Goal: Find specific page/section: Find specific page/section

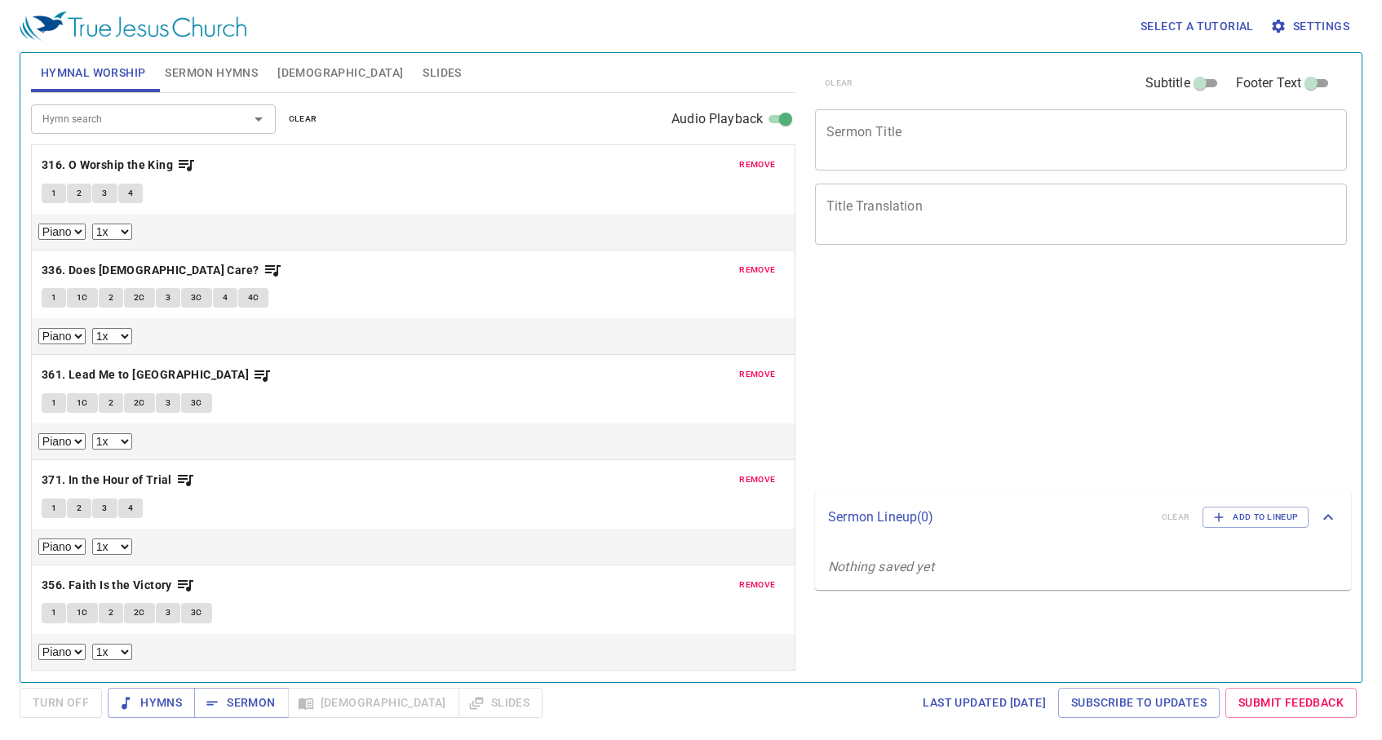
select select "1"
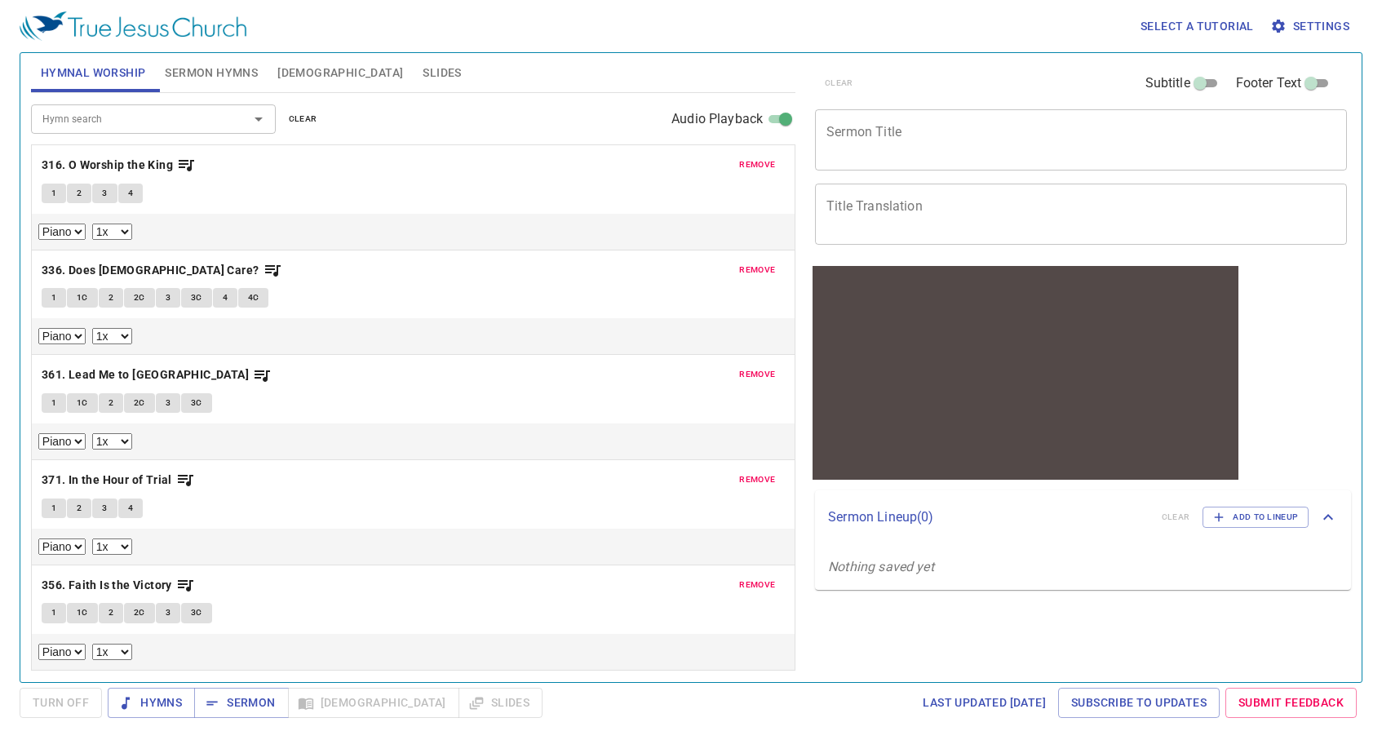
click at [761, 164] on span "remove" at bounding box center [757, 164] width 36 height 15
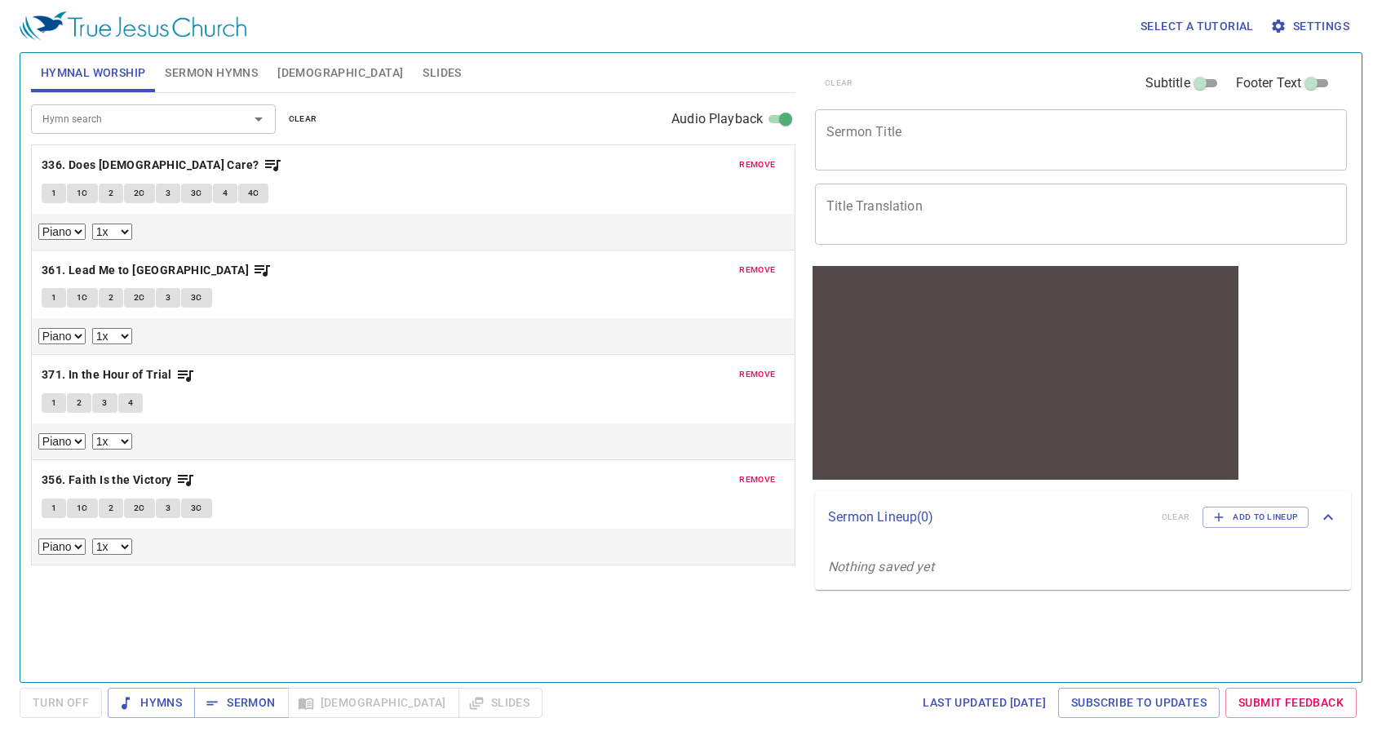
click at [761, 164] on span "remove" at bounding box center [757, 164] width 36 height 15
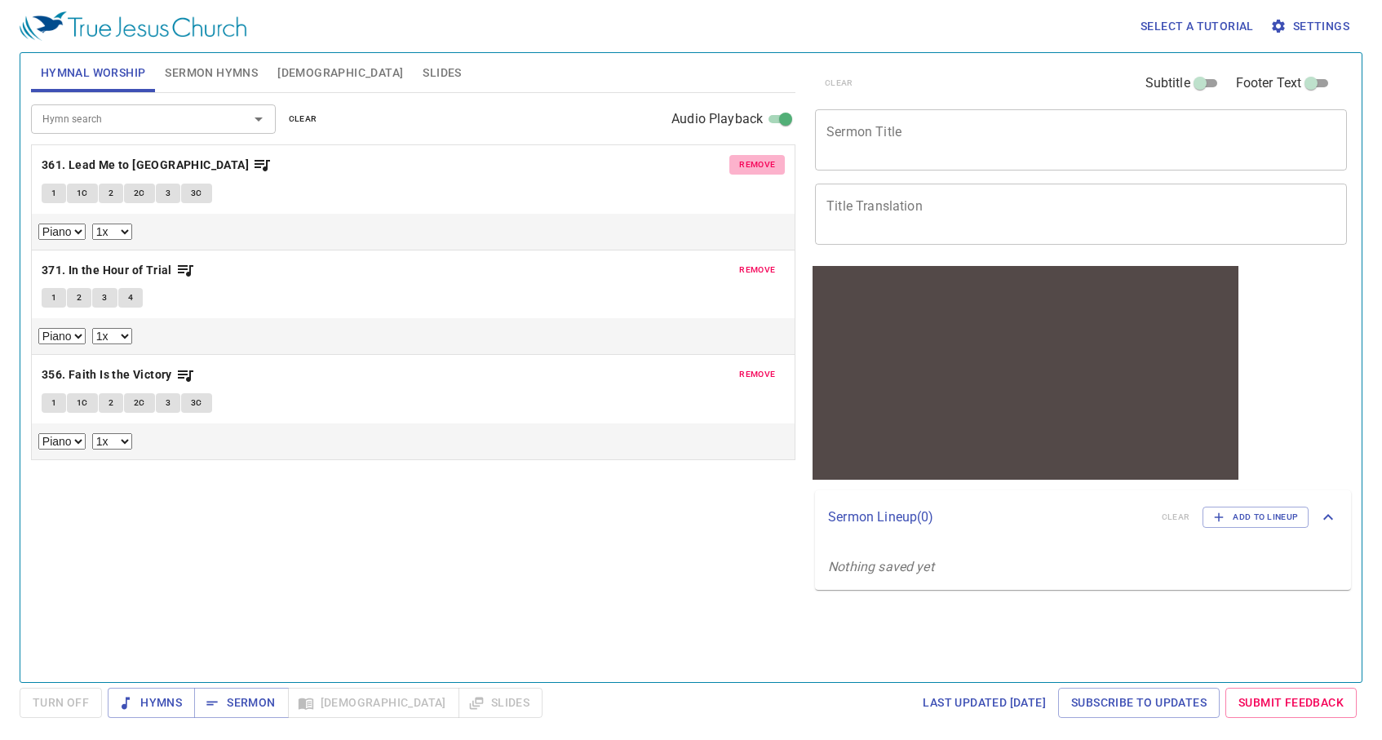
click at [761, 164] on span "remove" at bounding box center [757, 164] width 36 height 15
click at [761, 263] on span "remove" at bounding box center [757, 270] width 36 height 15
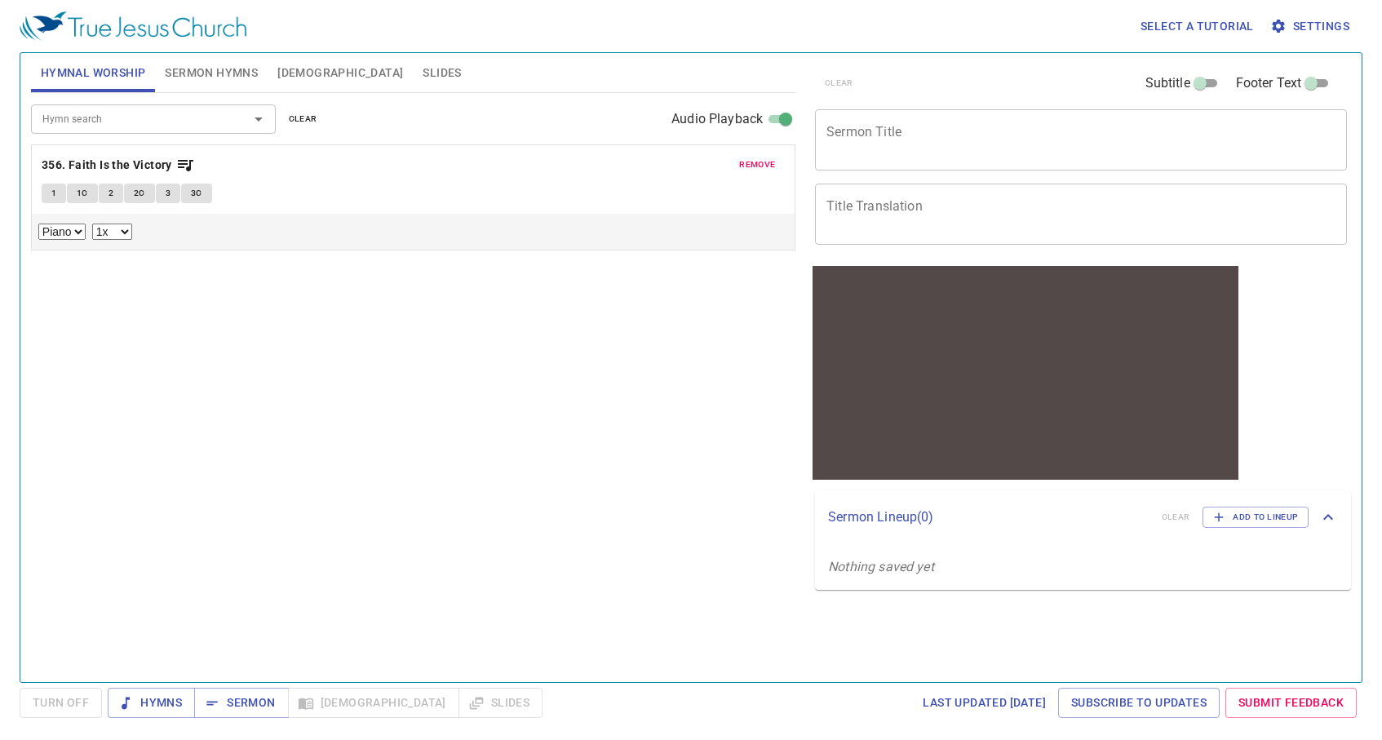
click at [761, 164] on span "remove" at bounding box center [757, 164] width 36 height 15
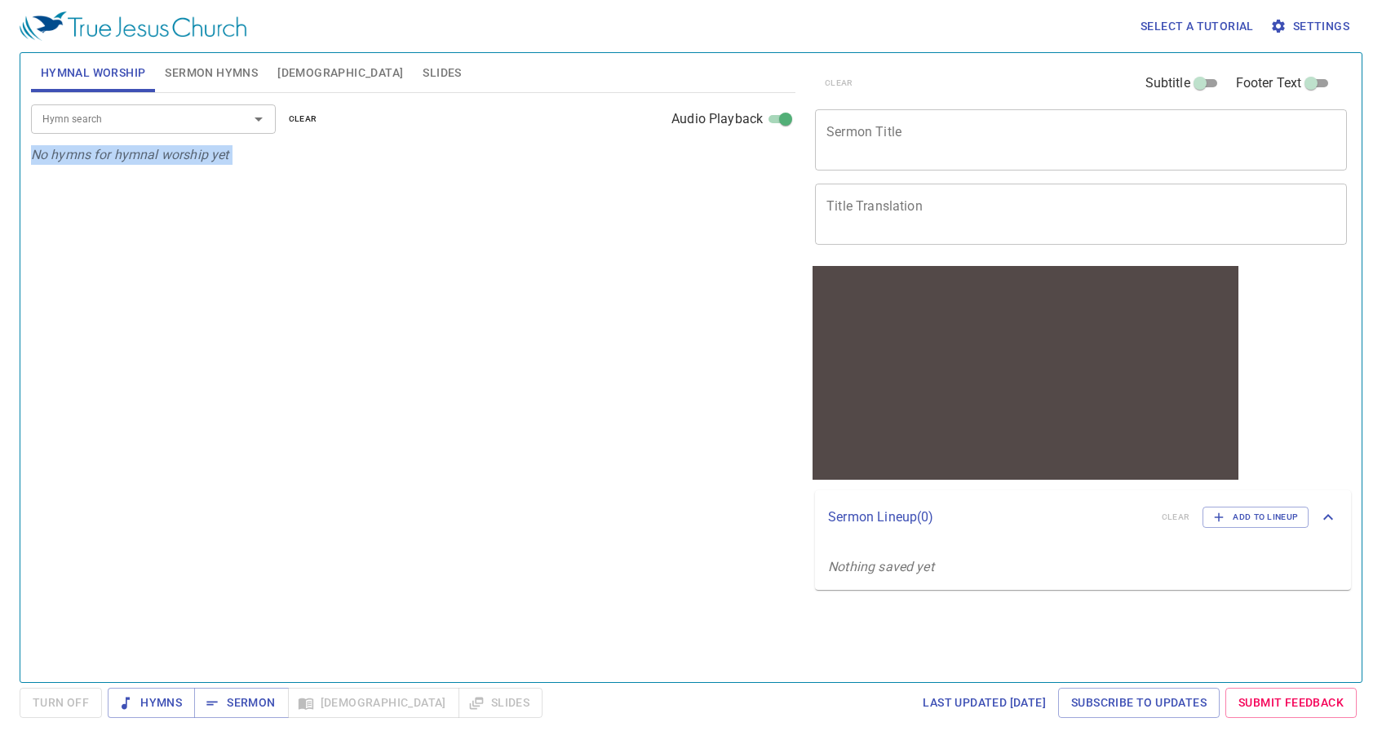
click at [761, 164] on p "No hymns for hymnal worship yet" at bounding box center [413, 155] width 765 height 20
click at [397, 253] on div "Hymn search Hymn search clear Audio Playback No hymns for hymnal worship yet" at bounding box center [413, 380] width 765 height 575
click at [109, 113] on input "Hymn search" at bounding box center [129, 118] width 187 height 19
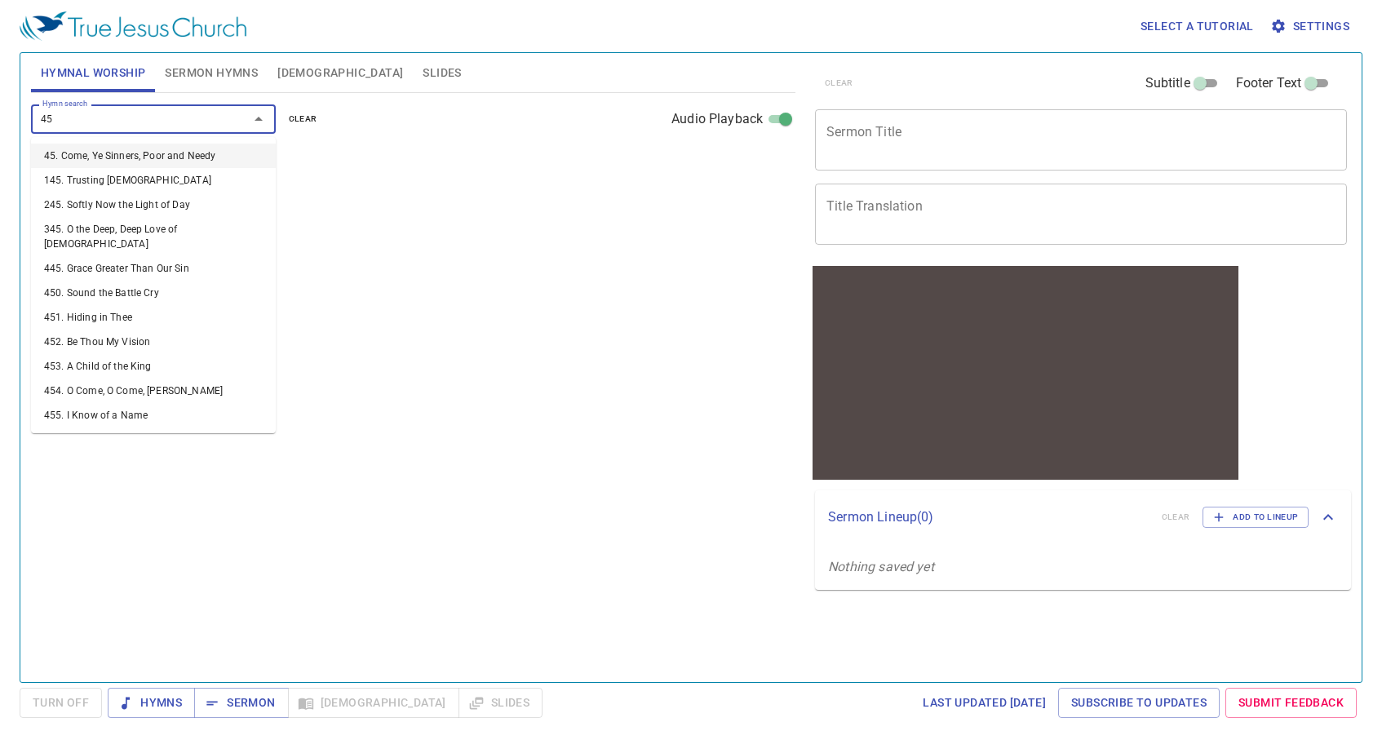
type input "452"
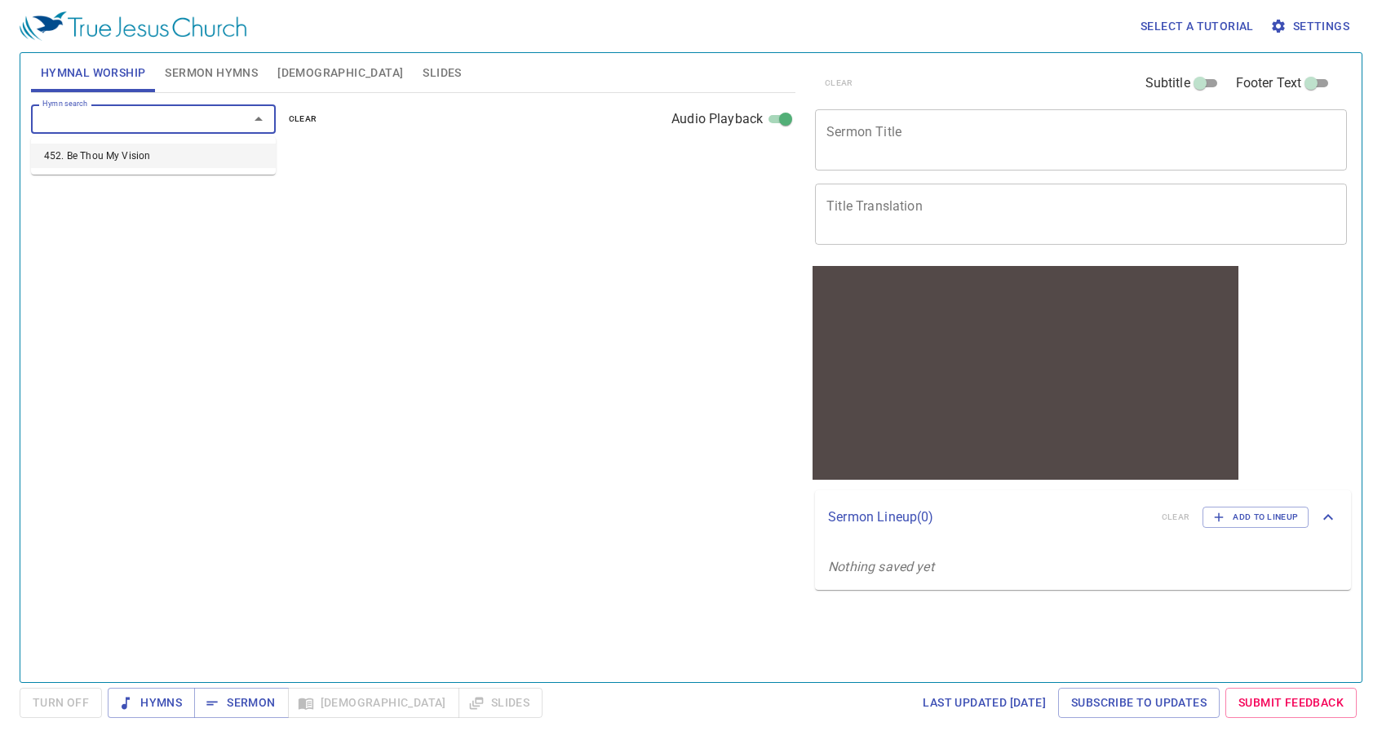
select select "1"
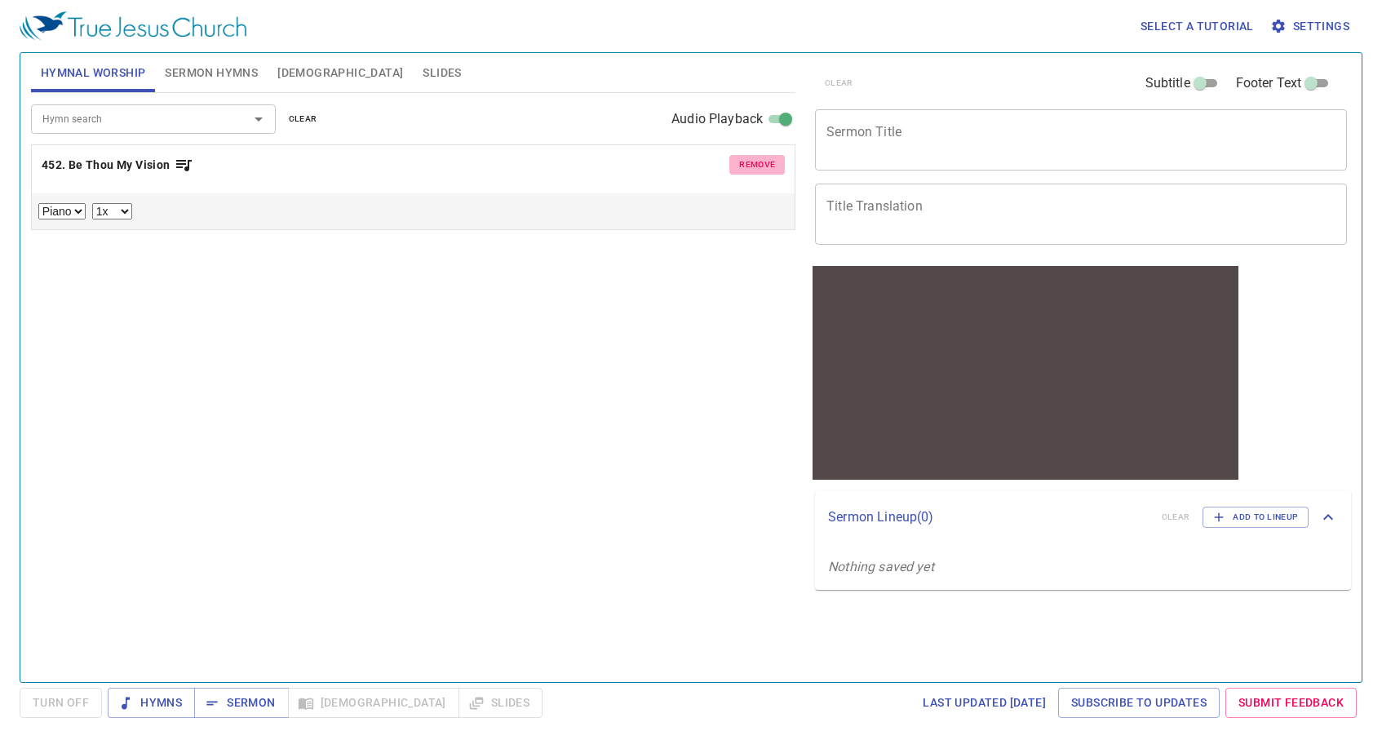
click at [743, 166] on span "remove" at bounding box center [757, 164] width 36 height 15
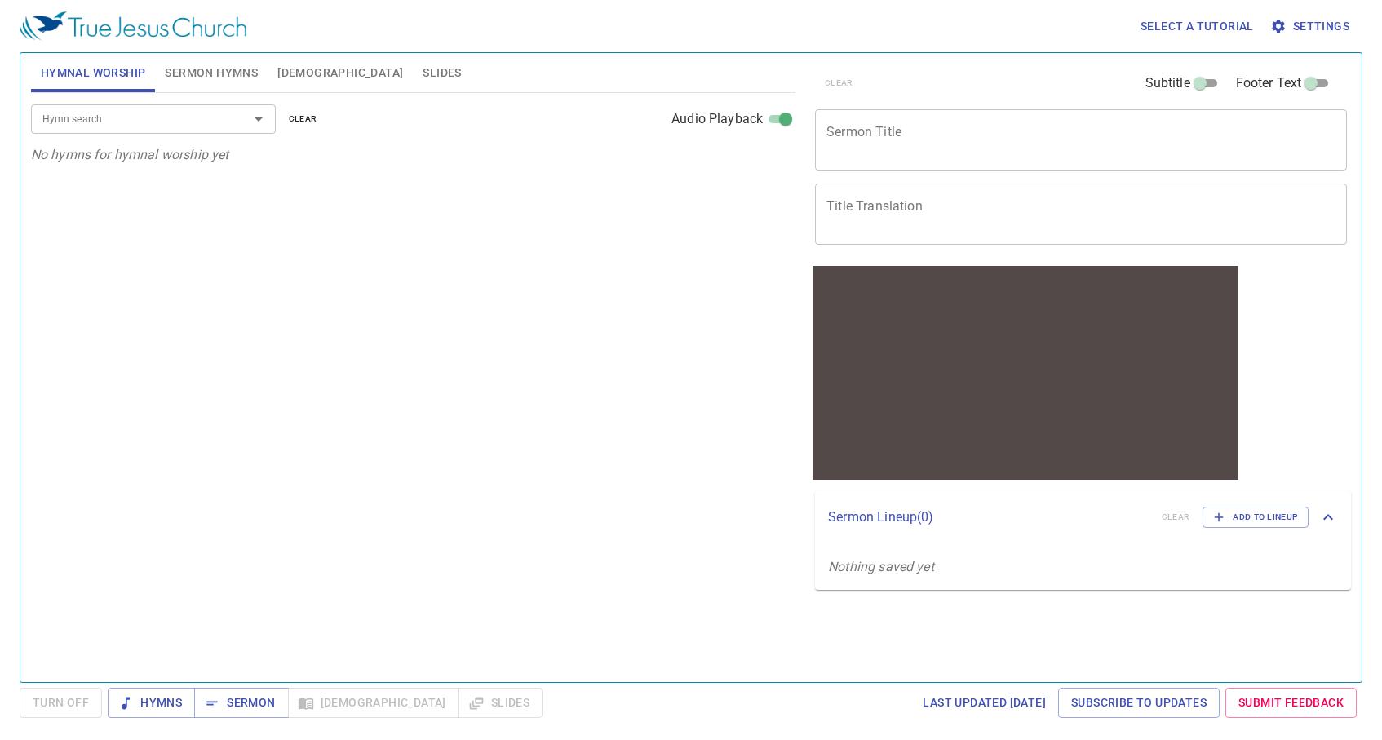
click at [182, 119] on input "Hymn search" at bounding box center [129, 118] width 187 height 19
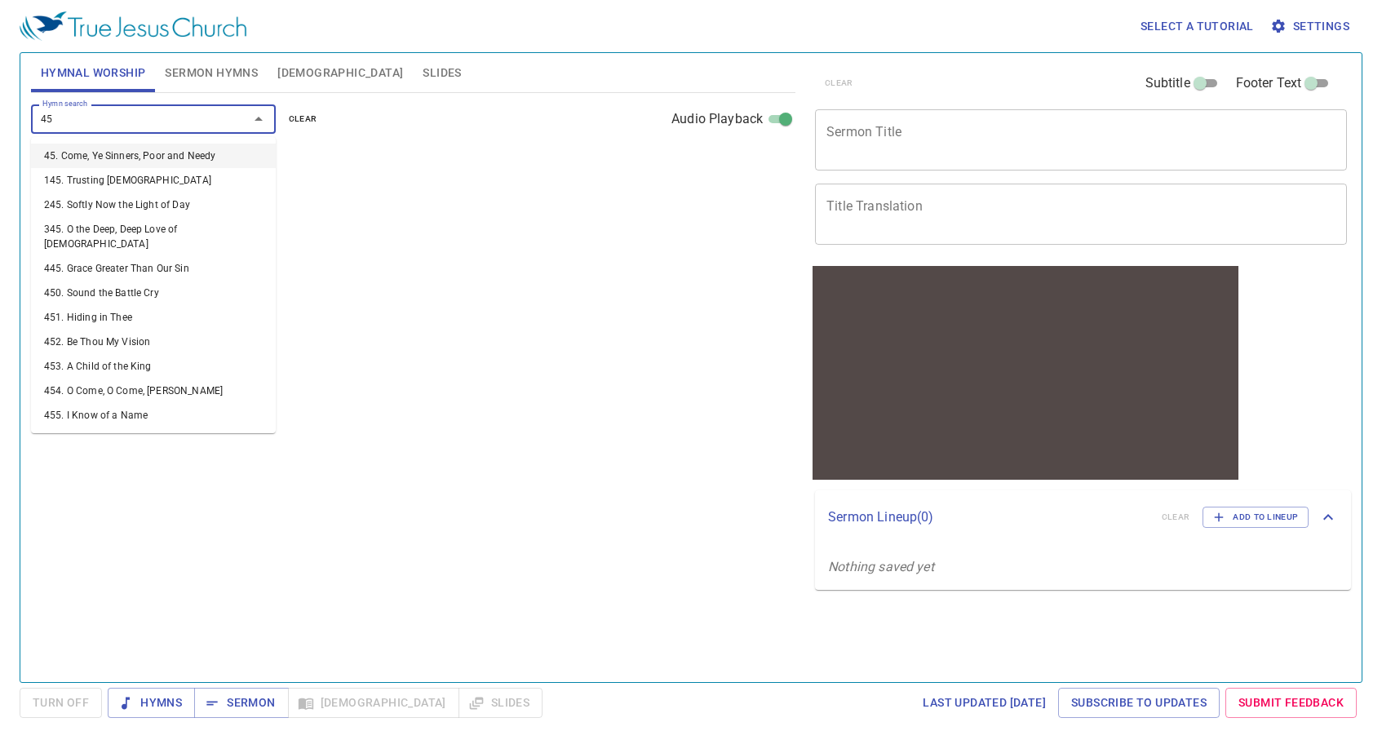
type input "452"
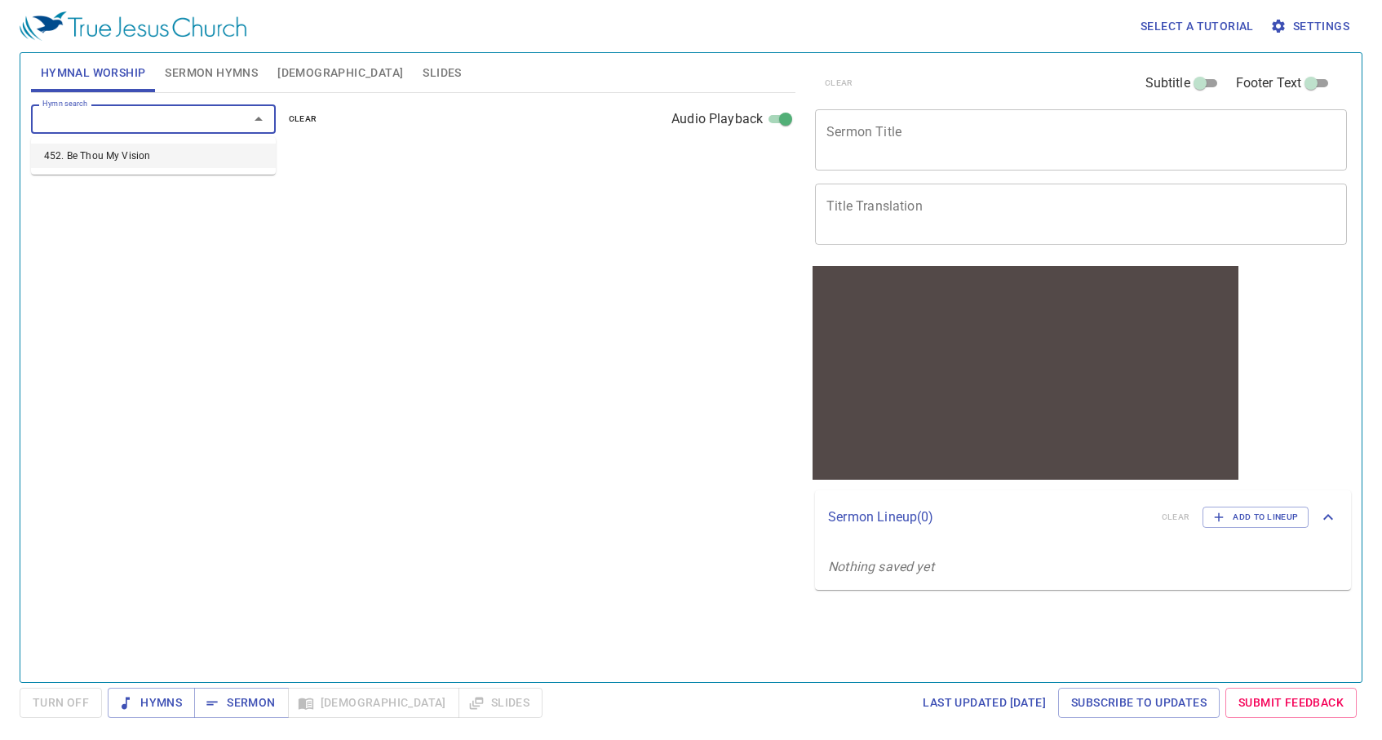
select select "1"
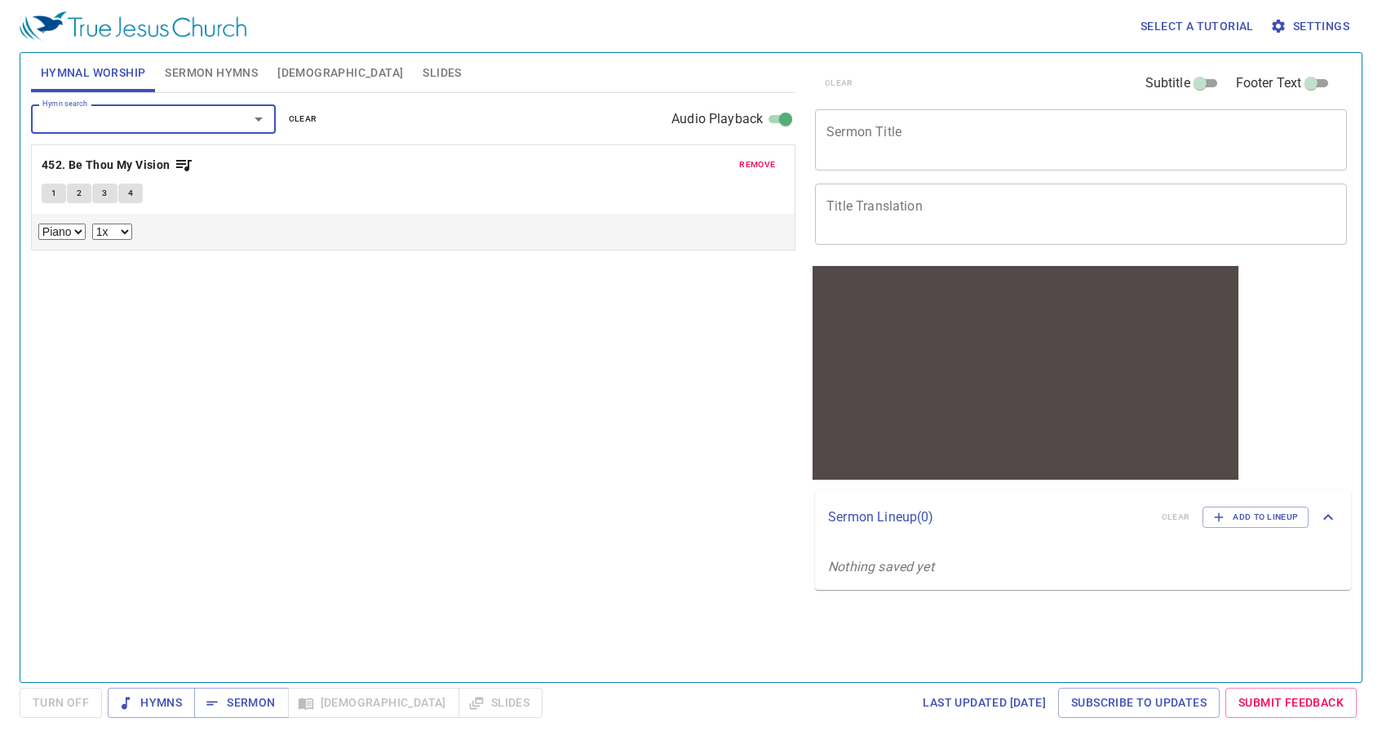
click at [69, 190] on button "2" at bounding box center [79, 194] width 24 height 20
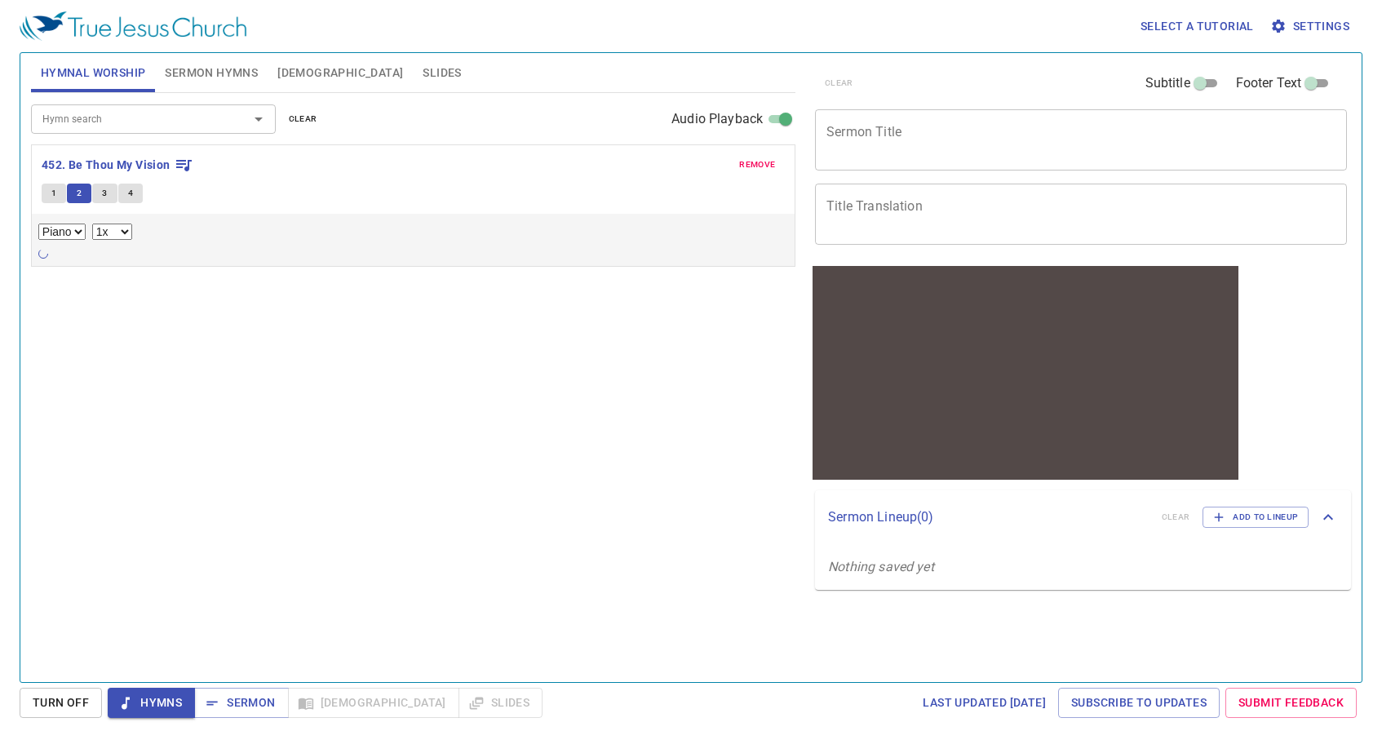
click at [59, 190] on button "1" at bounding box center [54, 194] width 24 height 20
click at [45, 258] on icon at bounding box center [43, 253] width 11 height 11
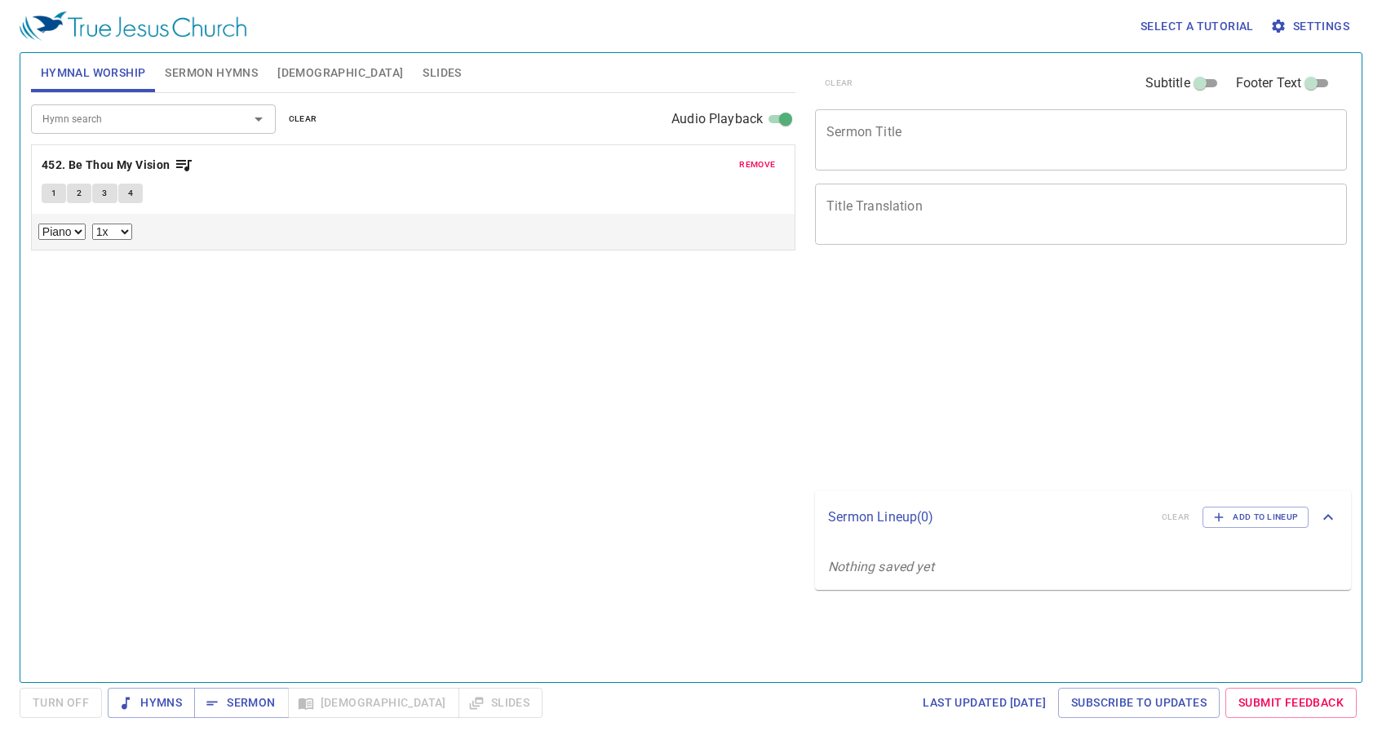
select select "1"
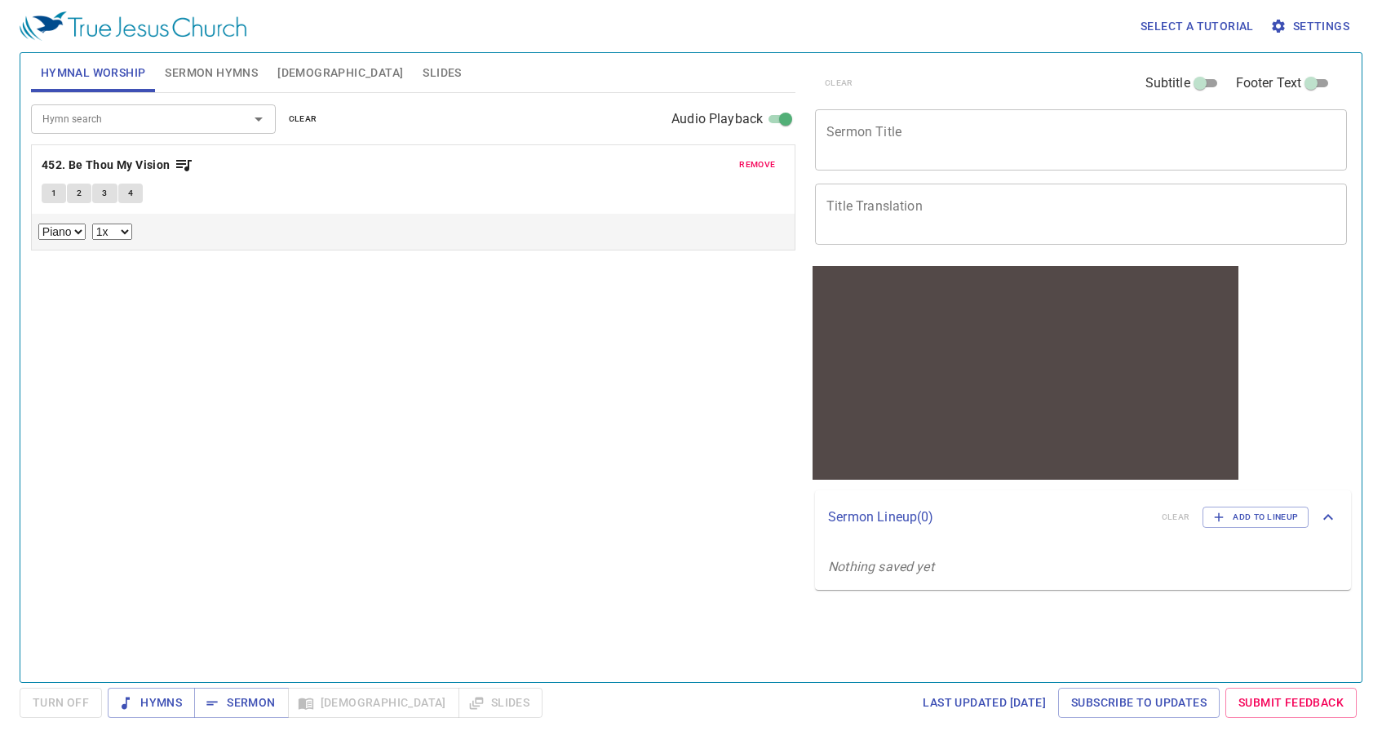
click at [48, 186] on button "1" at bounding box center [54, 194] width 24 height 20
click at [45, 253] on icon at bounding box center [43, 254] width 10 height 10
click at [51, 199] on span "1" at bounding box center [53, 193] width 5 height 15
click at [44, 255] on icon at bounding box center [43, 254] width 10 height 10
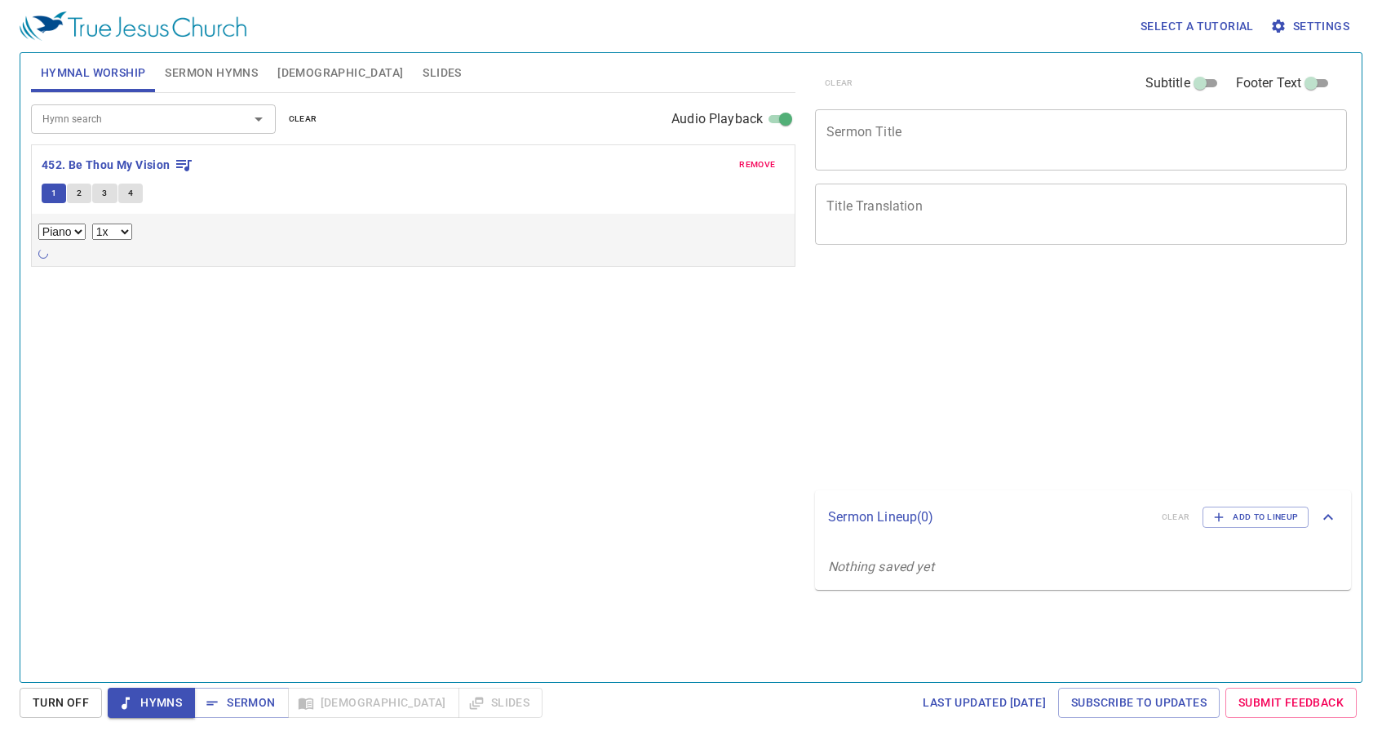
select select "1"
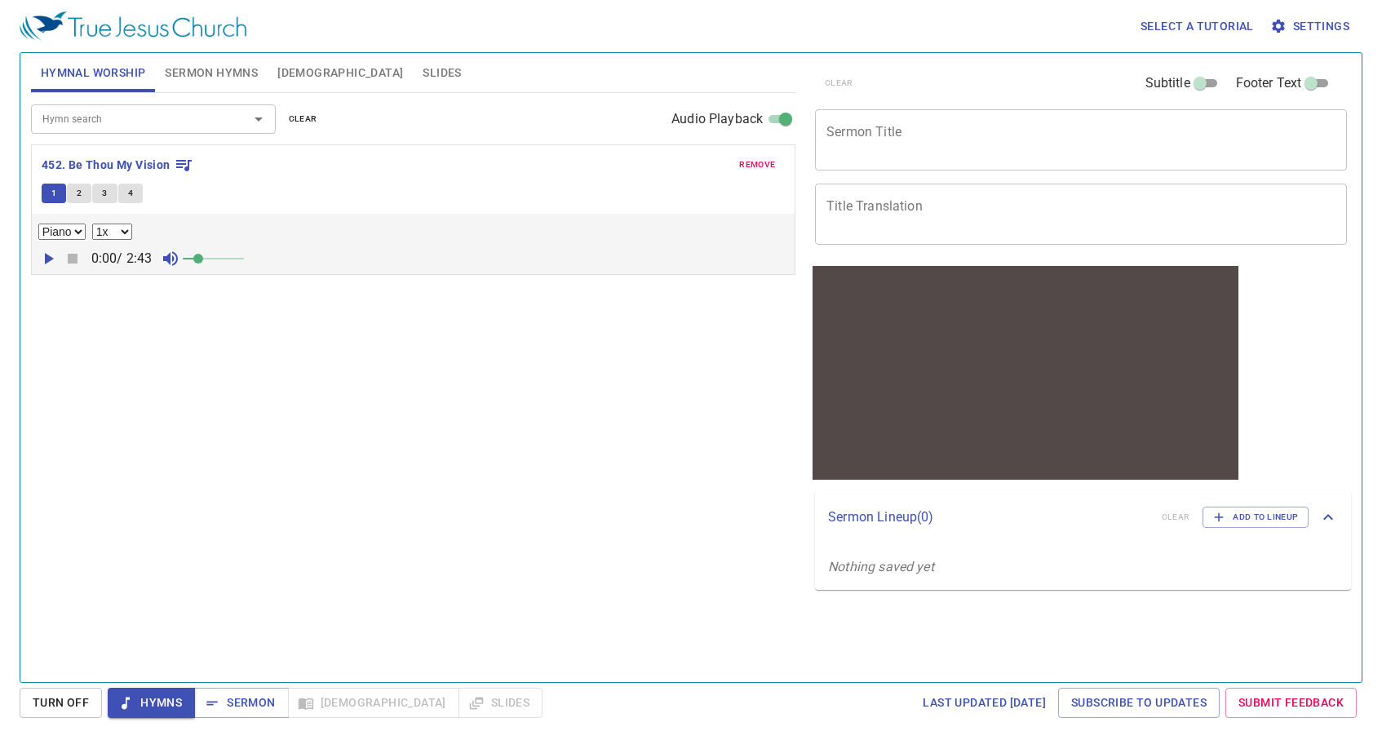
click at [49, 262] on icon "button" at bounding box center [48, 259] width 20 height 20
click at [219, 256] on span at bounding box center [213, 258] width 61 height 23
click at [214, 258] on span at bounding box center [214, 259] width 10 height 10
click at [209, 259] on span at bounding box center [214, 259] width 10 height 10
click at [92, 128] on div "Hymn search" at bounding box center [153, 118] width 245 height 29
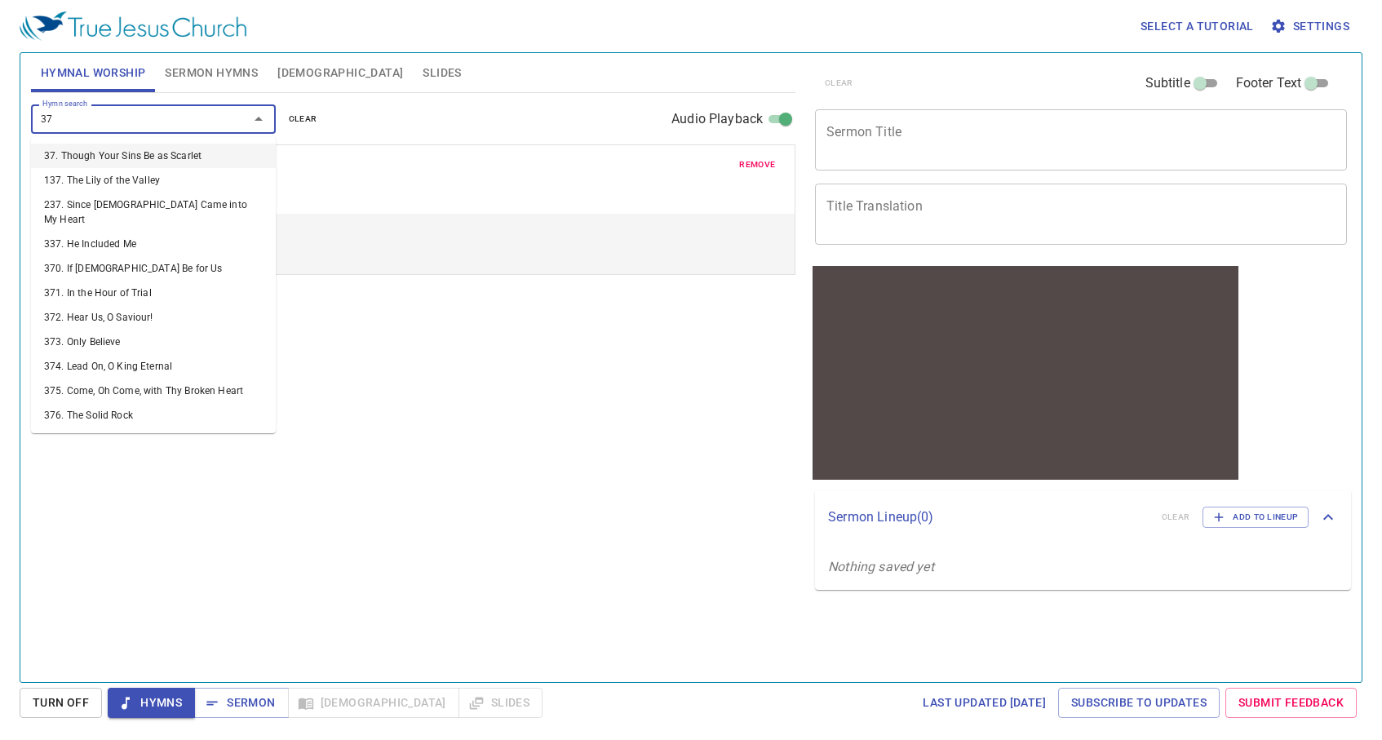
type input "371"
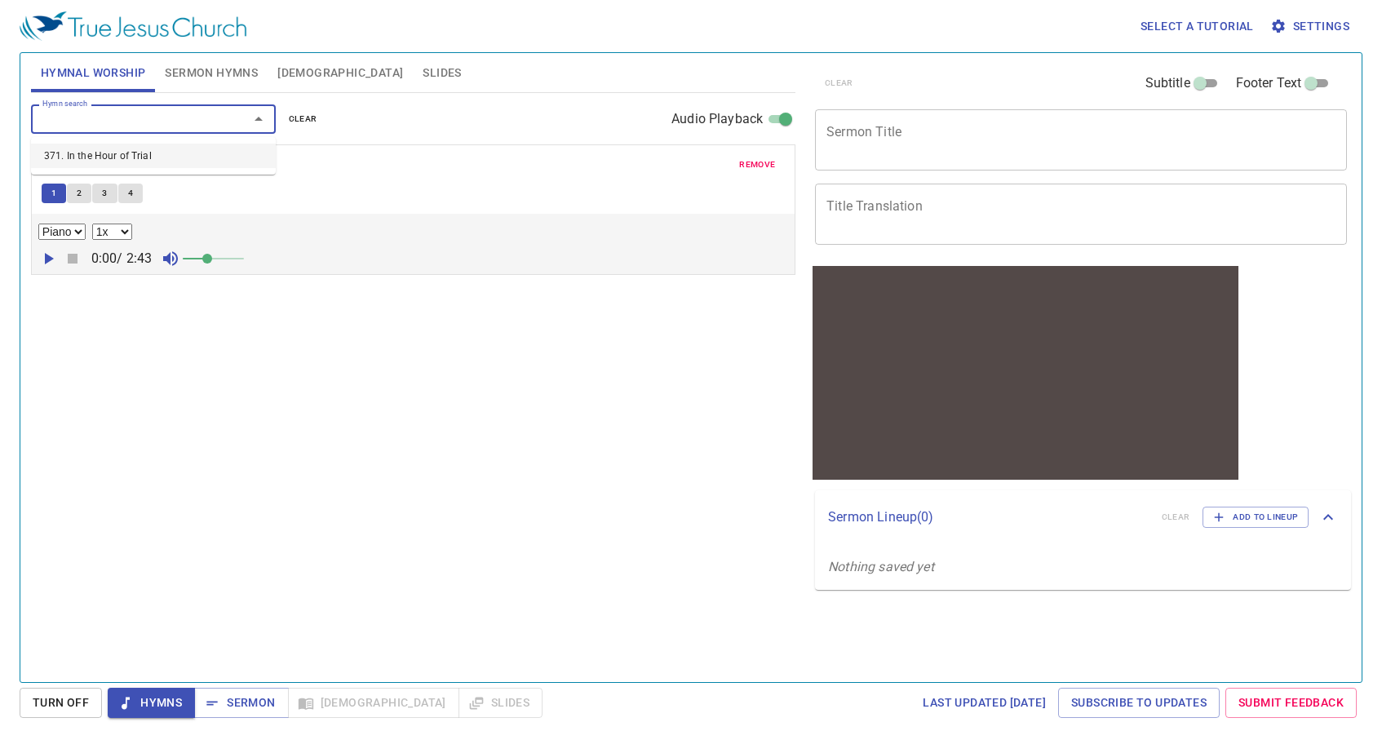
select select "1"
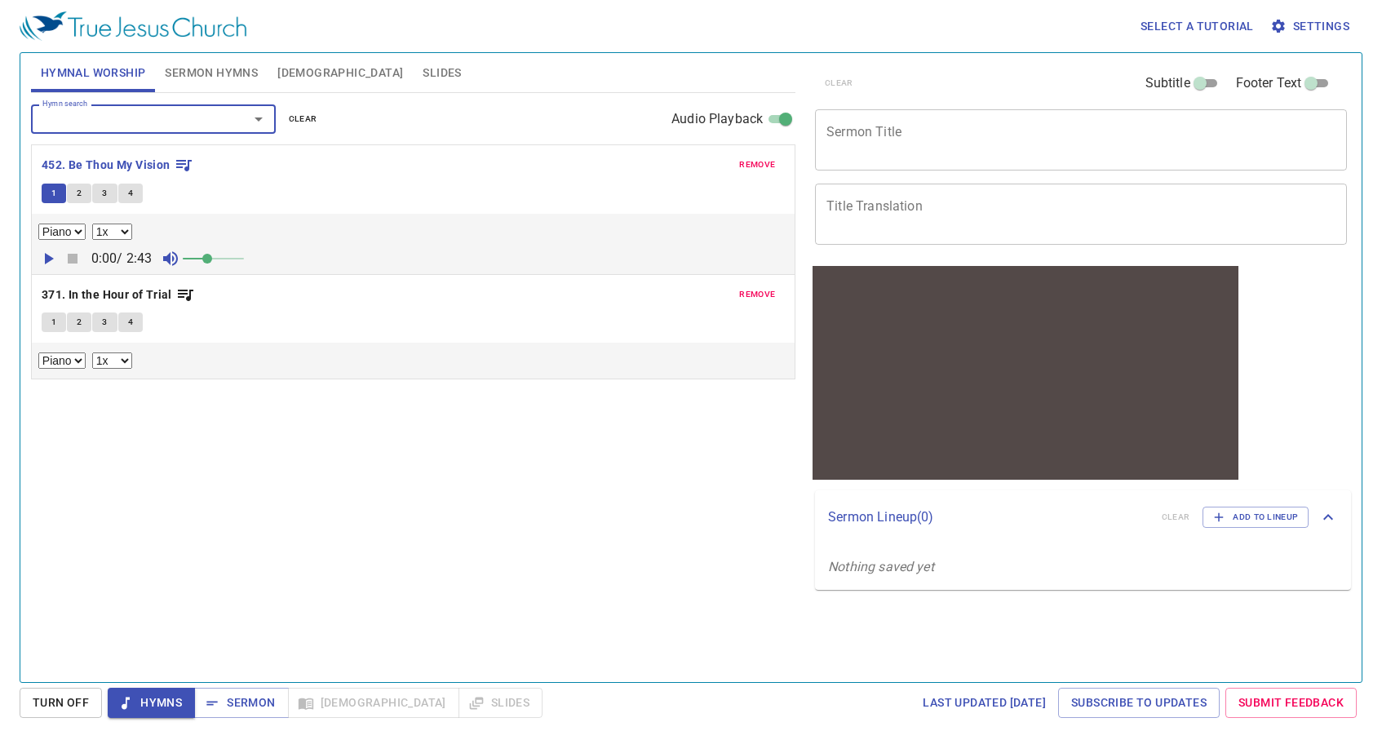
click at [52, 318] on span "1" at bounding box center [53, 322] width 5 height 15
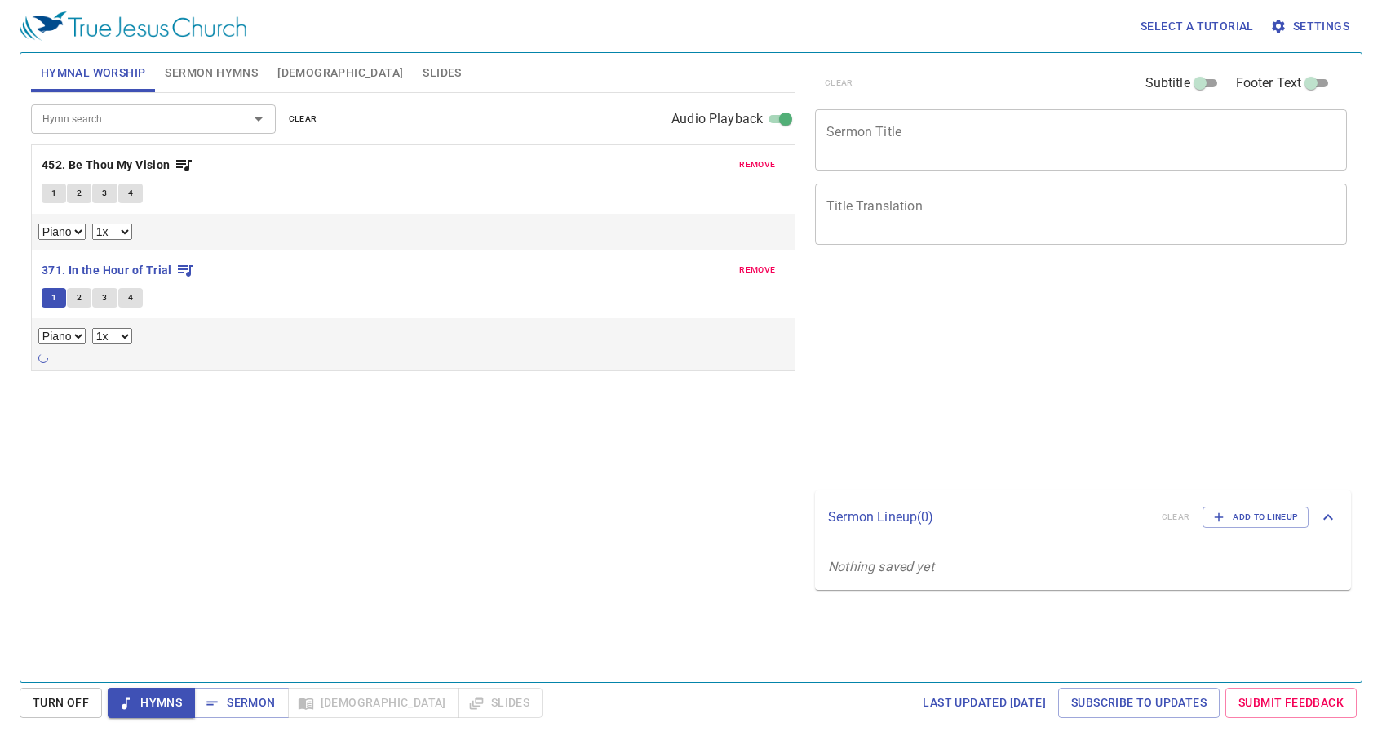
select select "1"
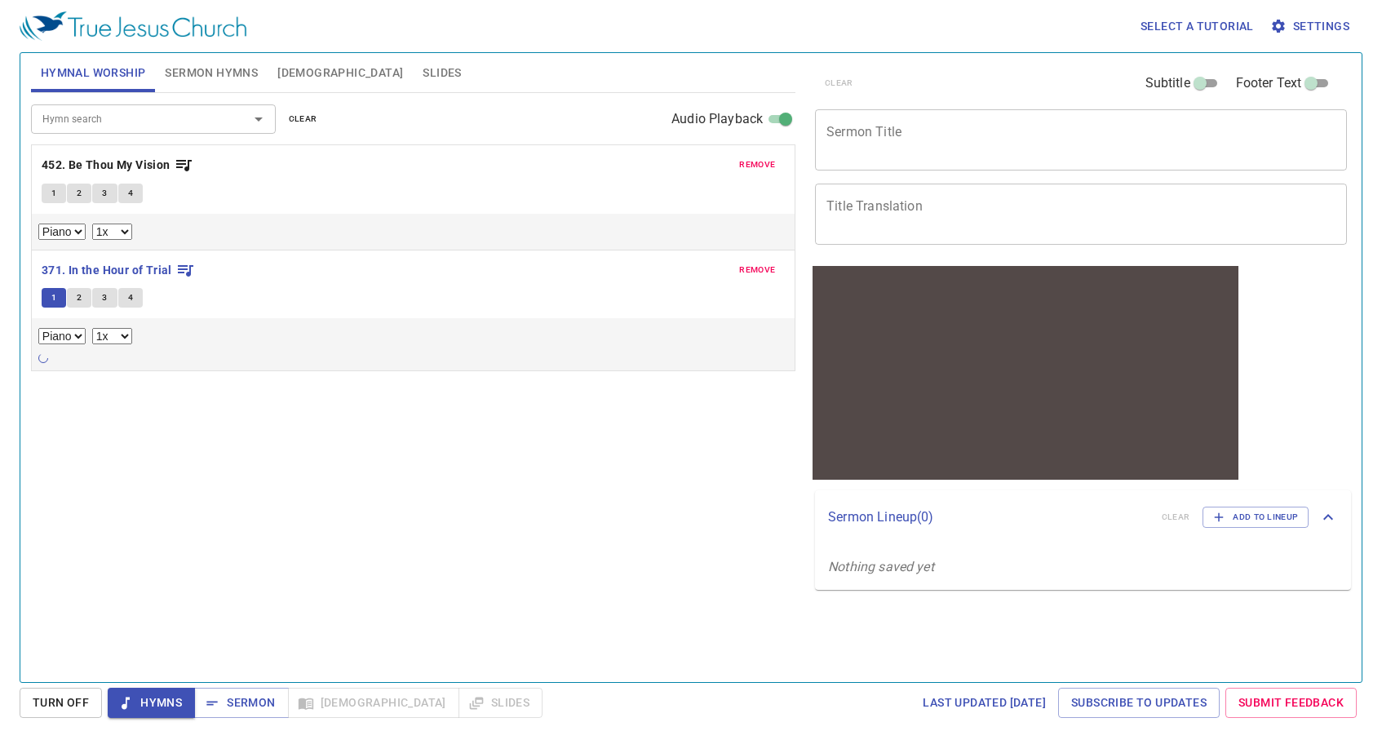
click at [47, 297] on button "1" at bounding box center [54, 298] width 24 height 20
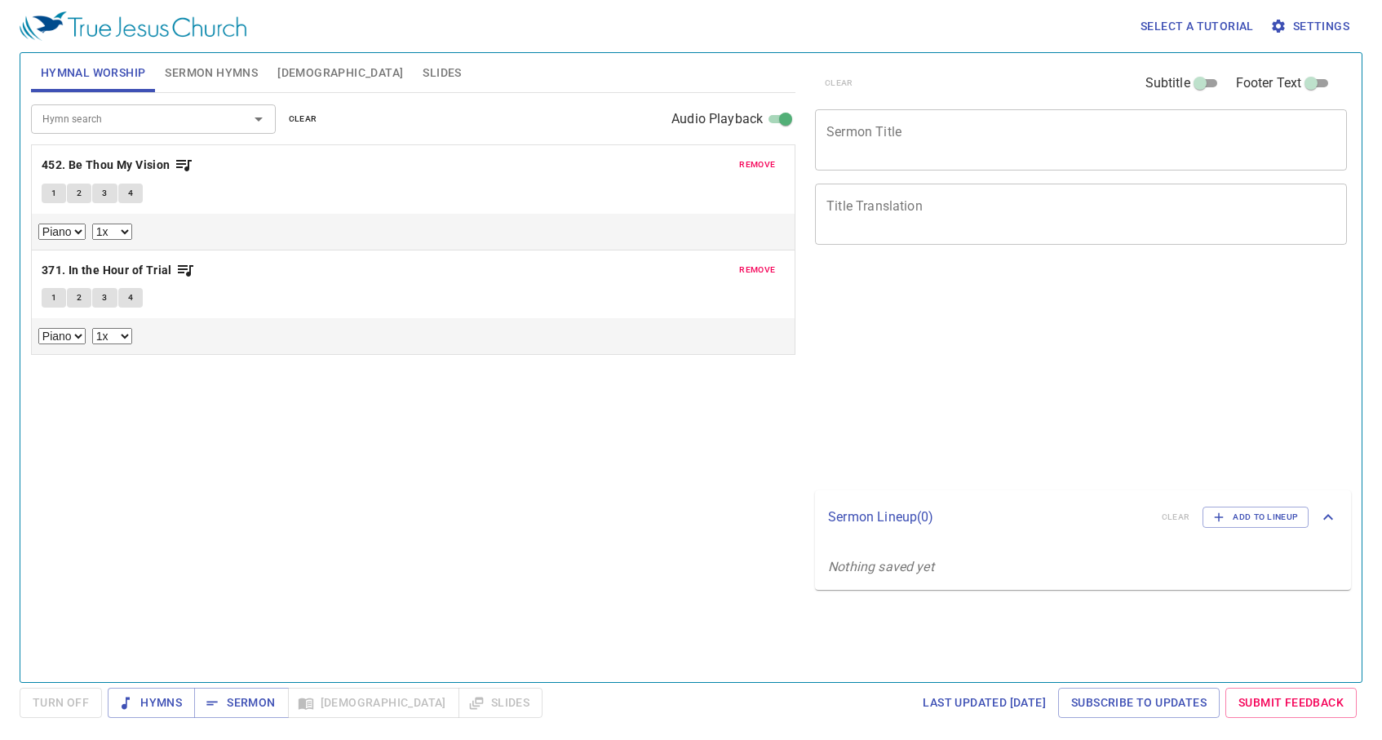
select select "1"
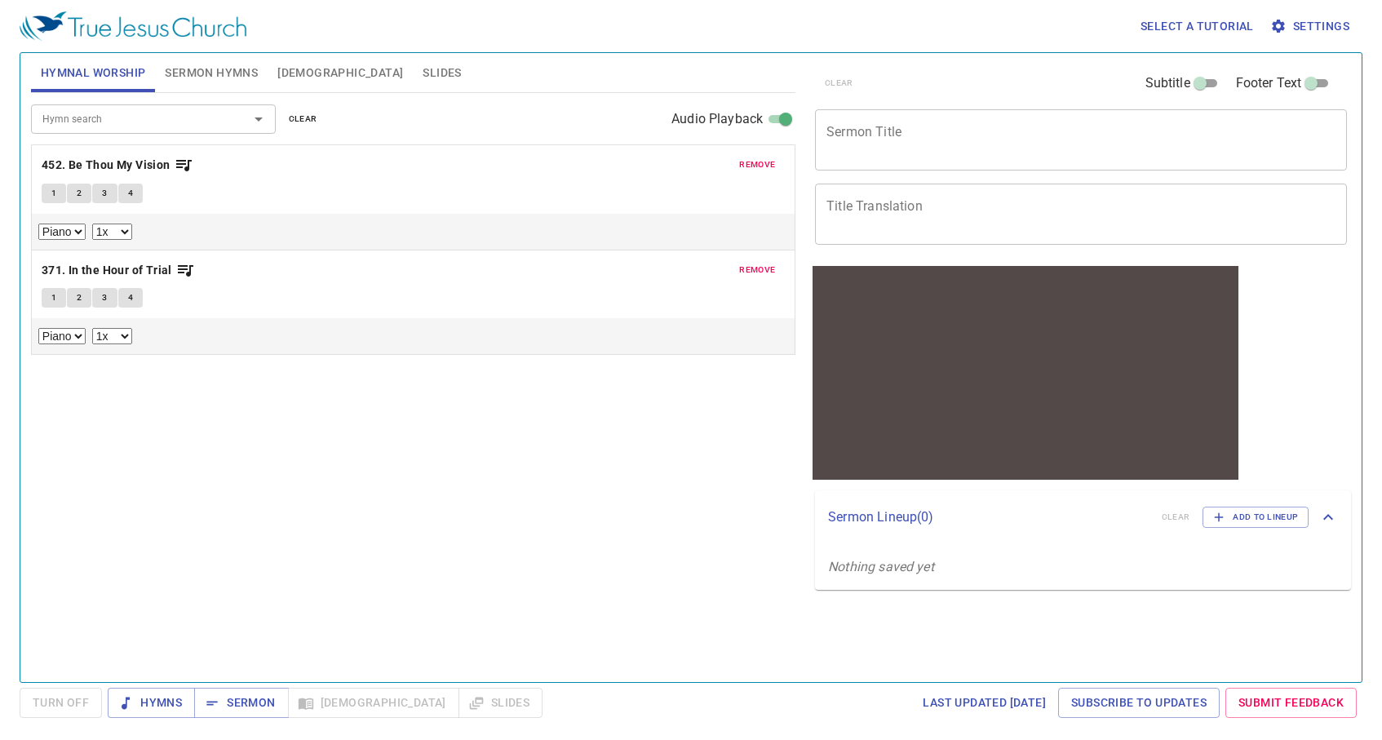
click at [51, 304] on span "1" at bounding box center [53, 297] width 5 height 15
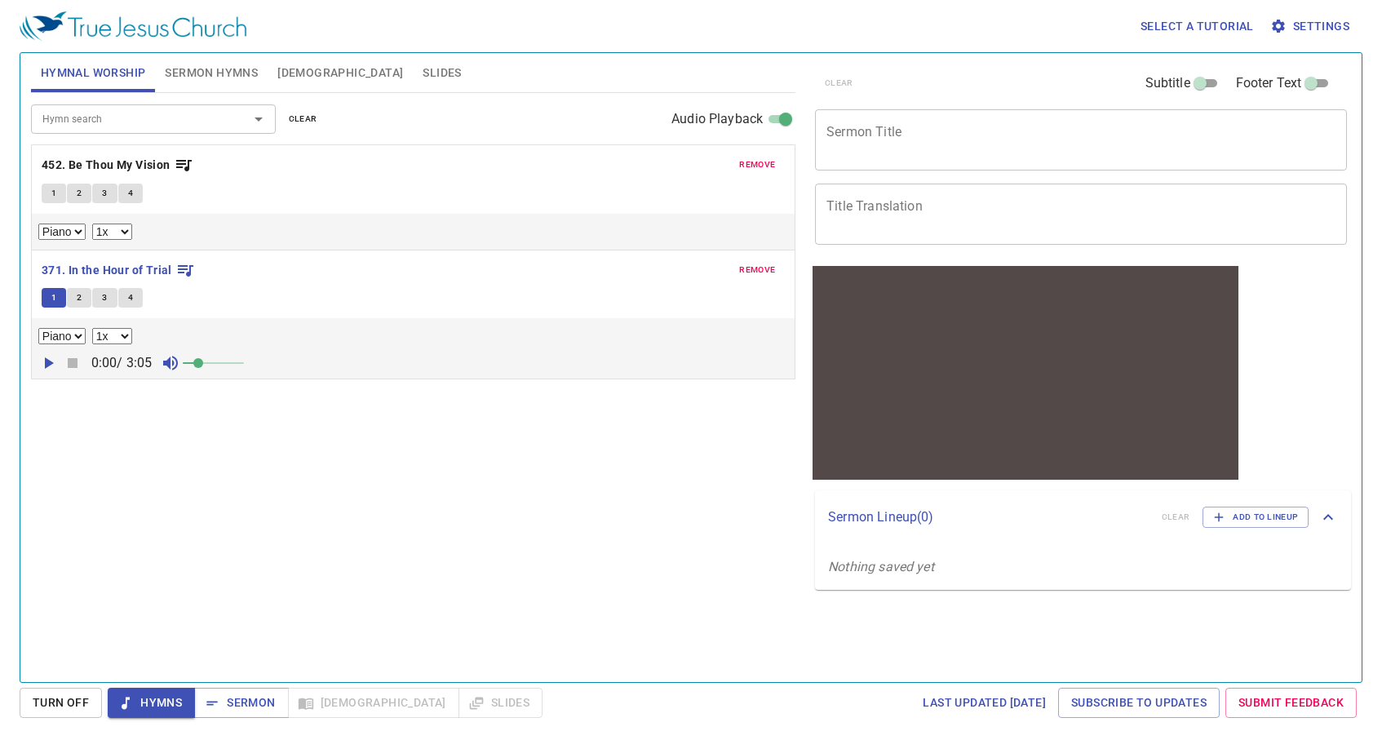
click at [54, 370] on icon "button" at bounding box center [48, 363] width 20 height 20
click at [203, 363] on span at bounding box center [198, 363] width 10 height 10
click at [202, 366] on span at bounding box center [207, 363] width 10 height 10
click at [200, 366] on span at bounding box center [195, 363] width 10 height 10
click at [69, 131] on div "Hymn search" at bounding box center [153, 118] width 245 height 29
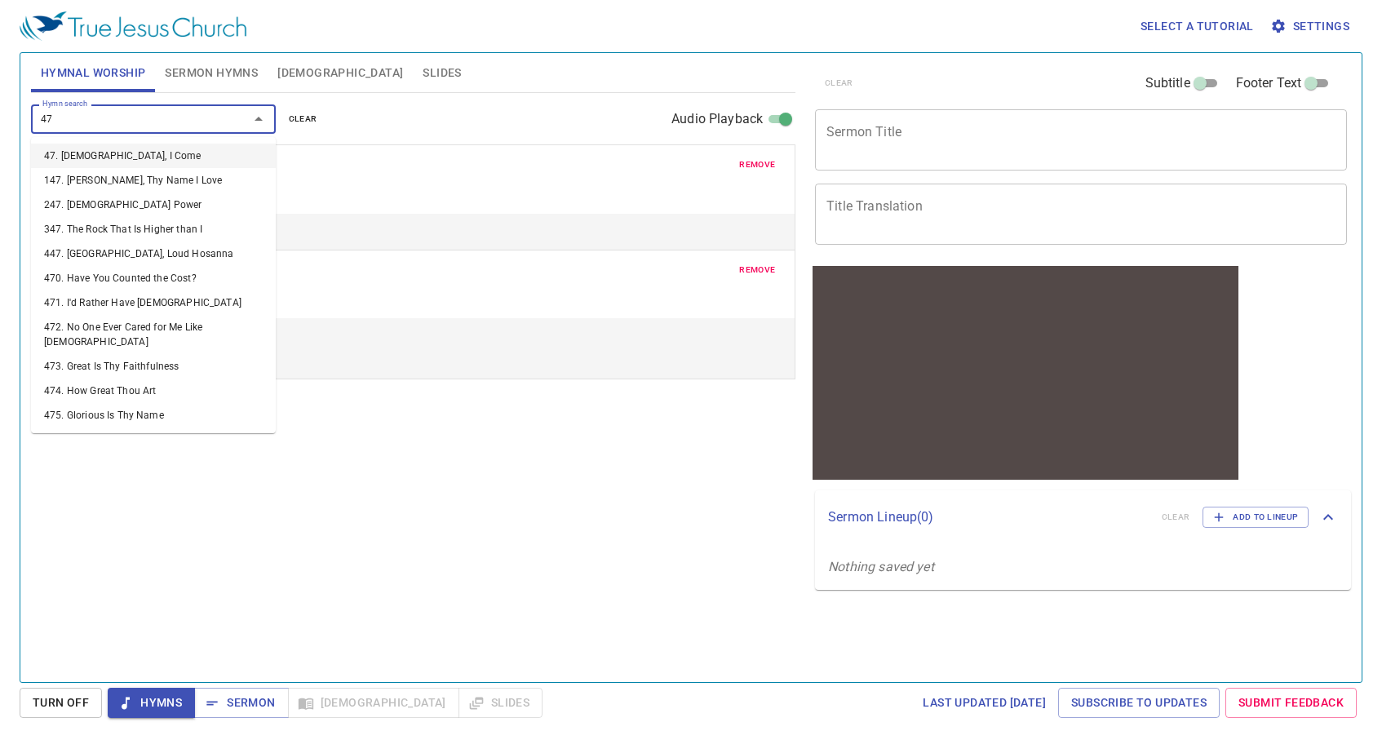
type input "471"
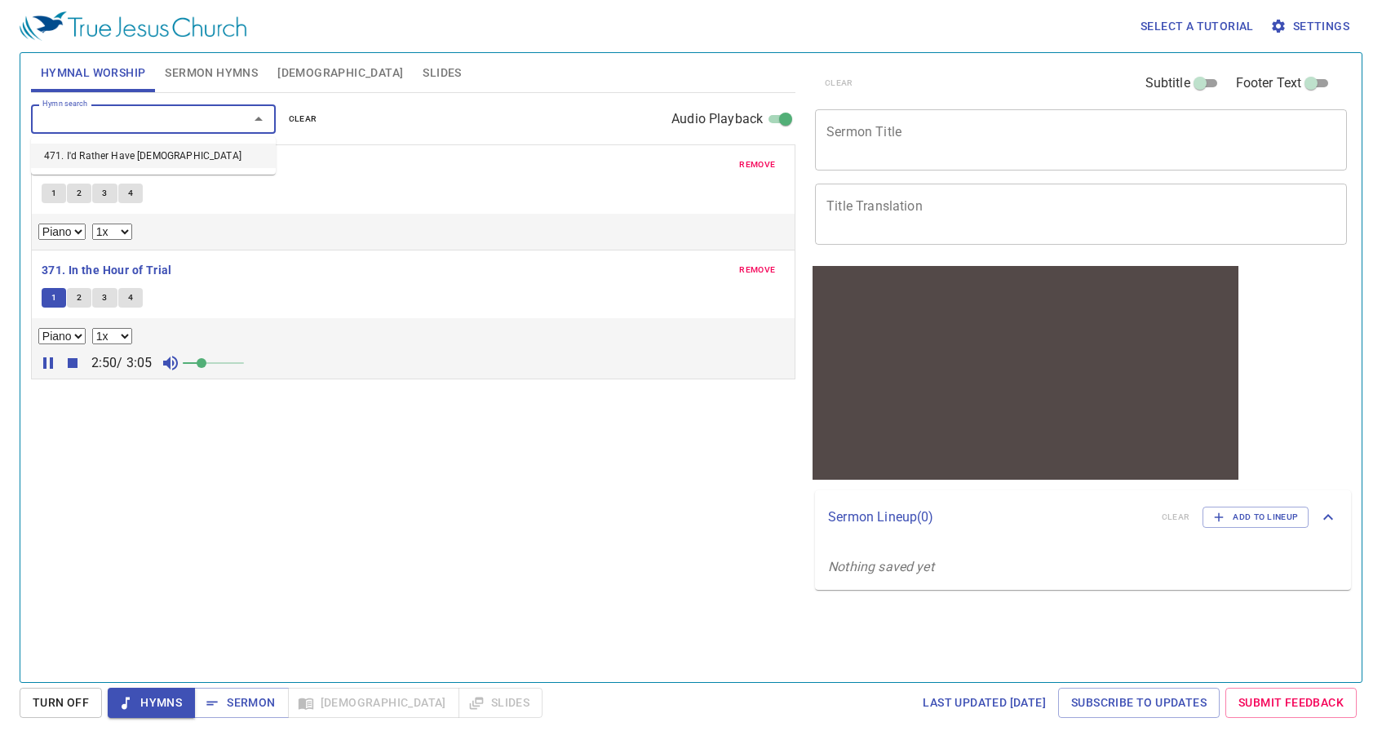
select select "1"
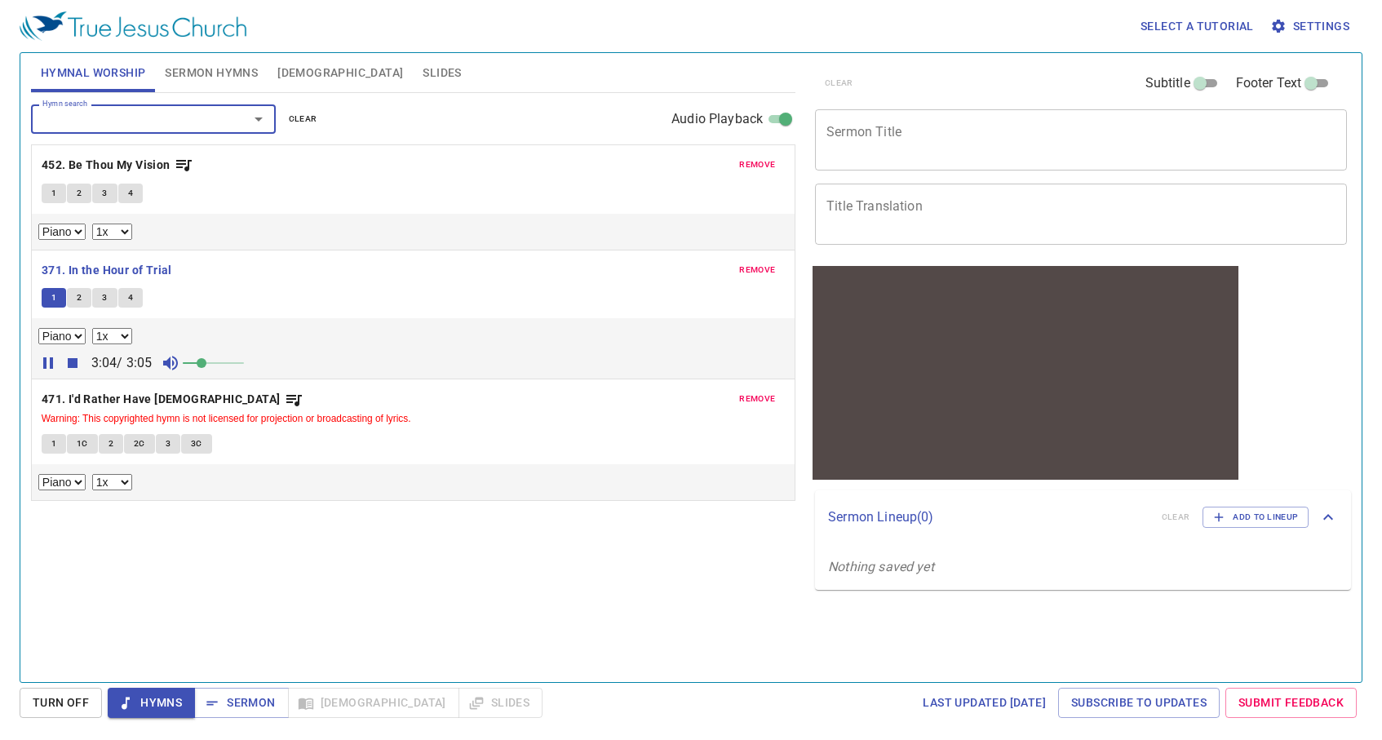
click at [55, 440] on span "1" at bounding box center [53, 444] width 5 height 15
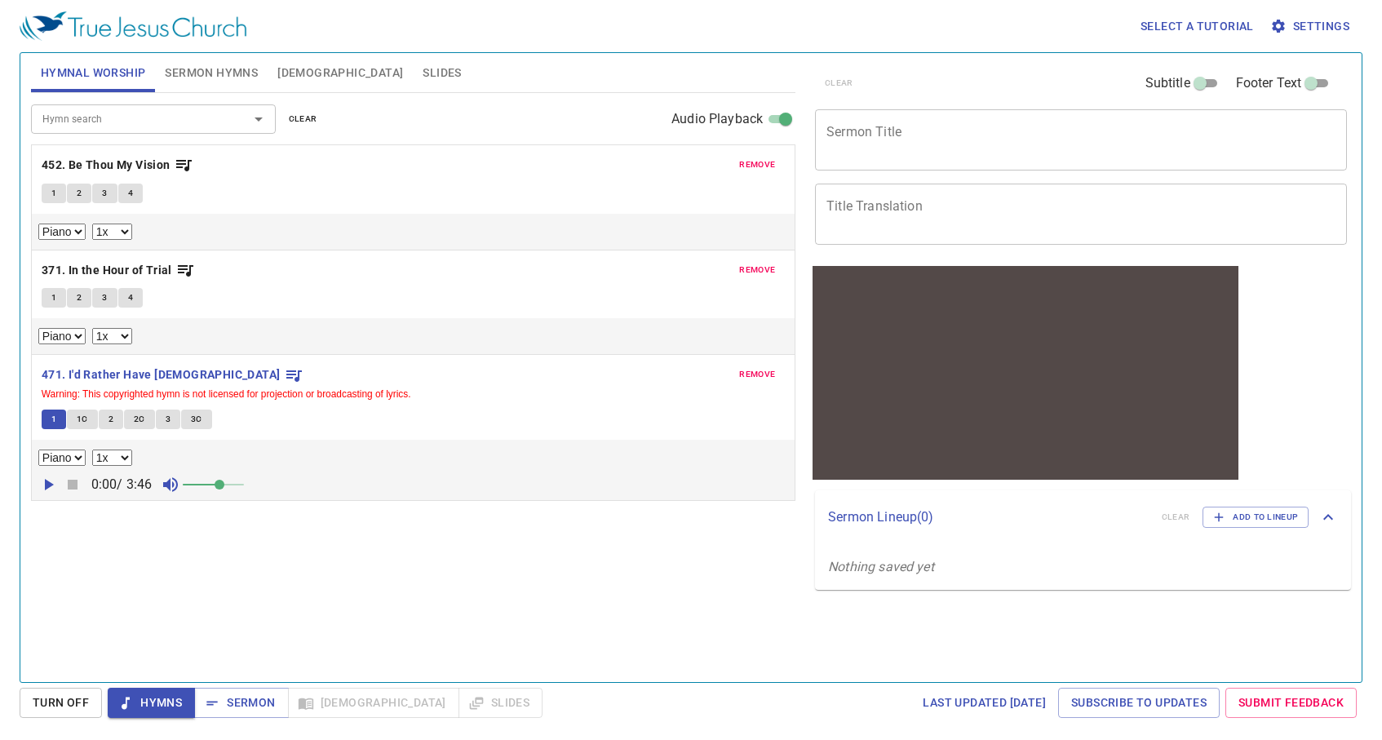
click at [219, 487] on span at bounding box center [220, 485] width 10 height 10
click at [45, 486] on icon "button" at bounding box center [49, 484] width 9 height 11
click at [81, 119] on input "Hymn search" at bounding box center [129, 118] width 187 height 19
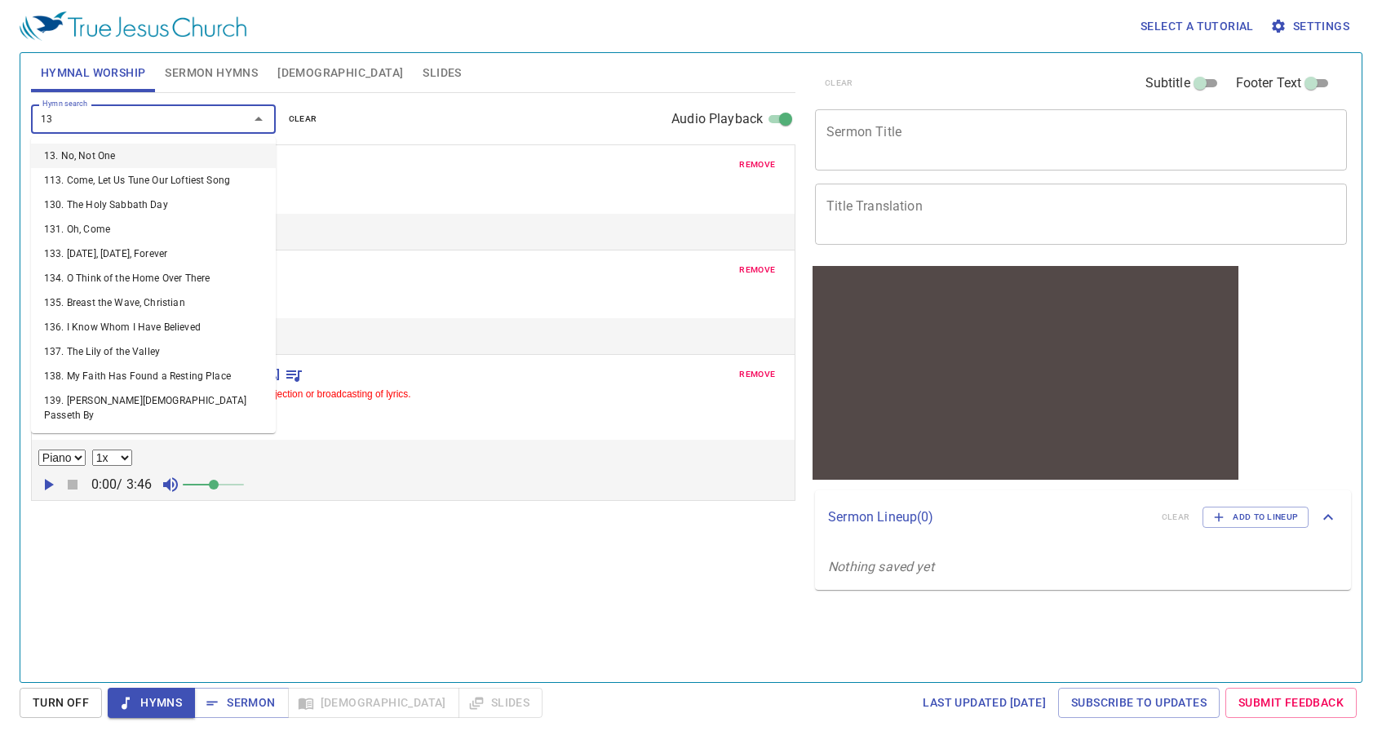
type input "130"
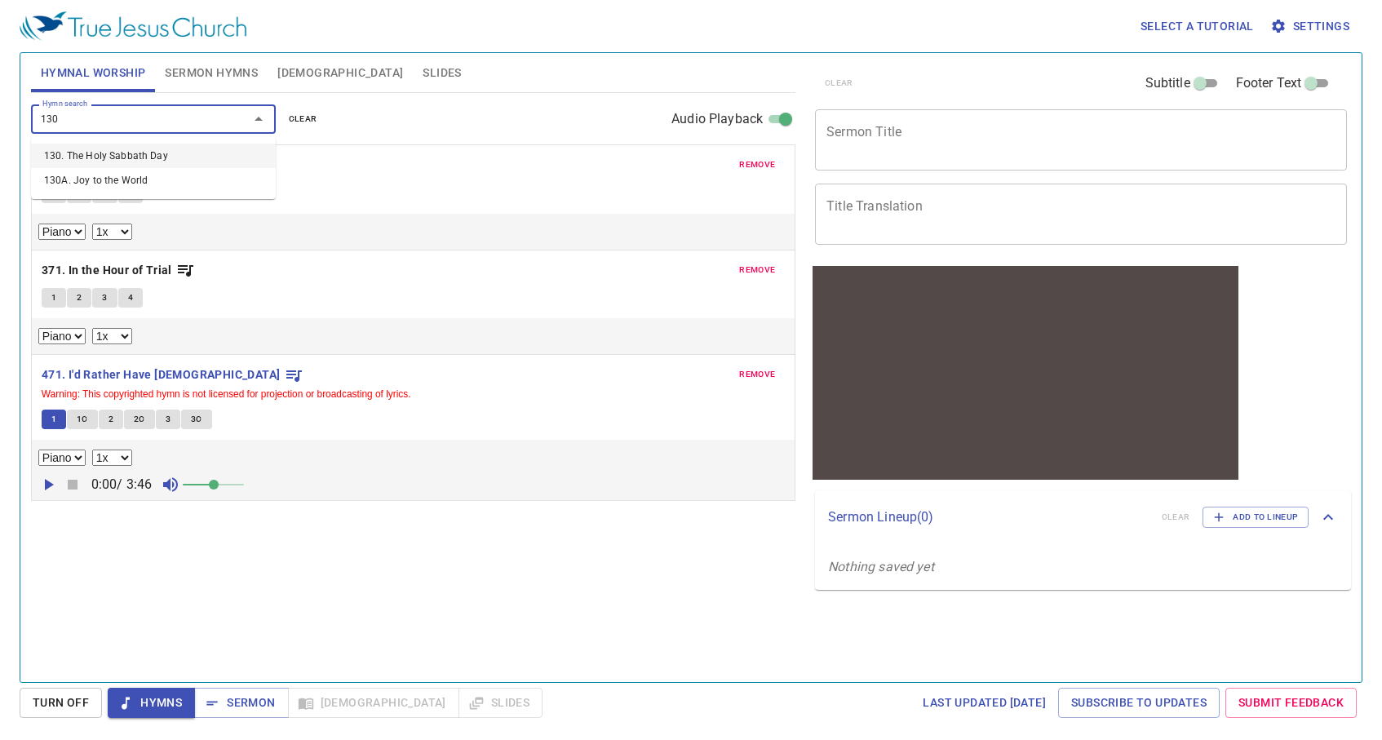
select select "1"
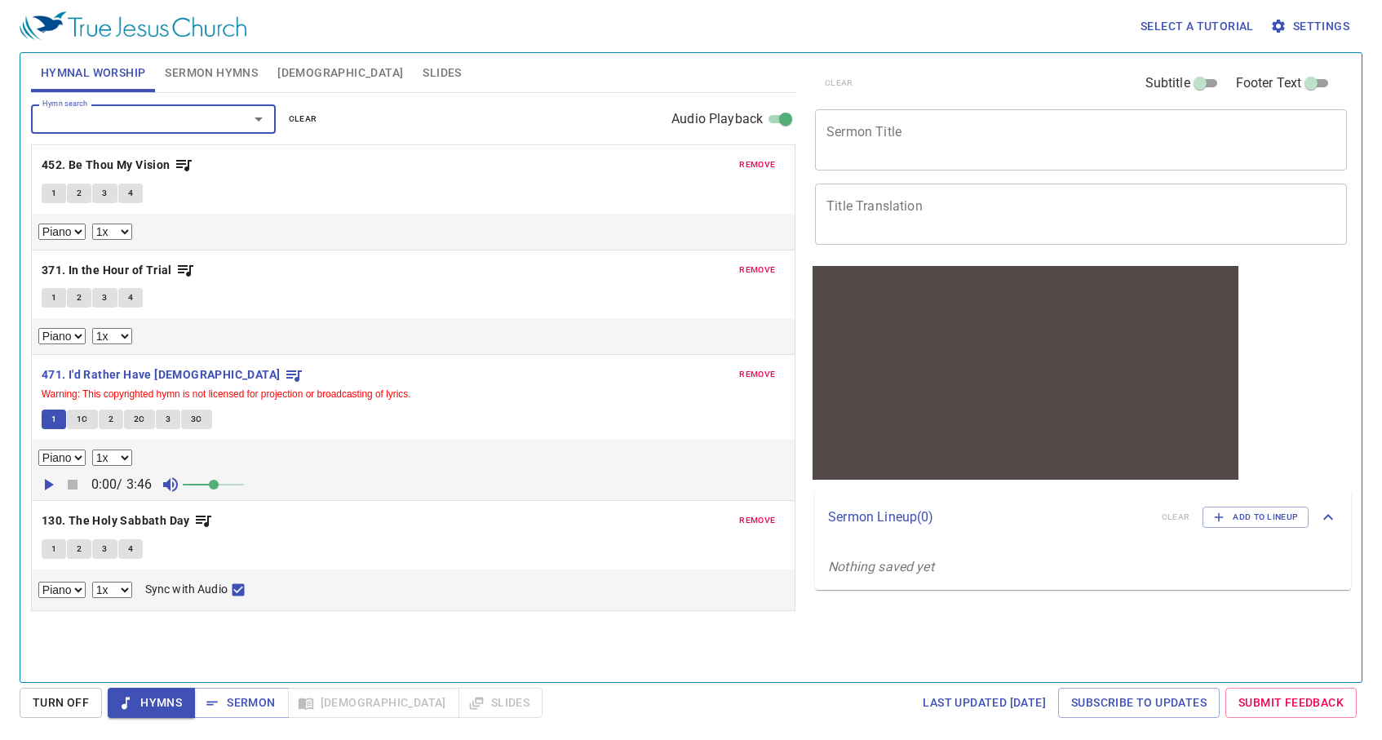
click at [59, 554] on button "1" at bounding box center [54, 549] width 24 height 20
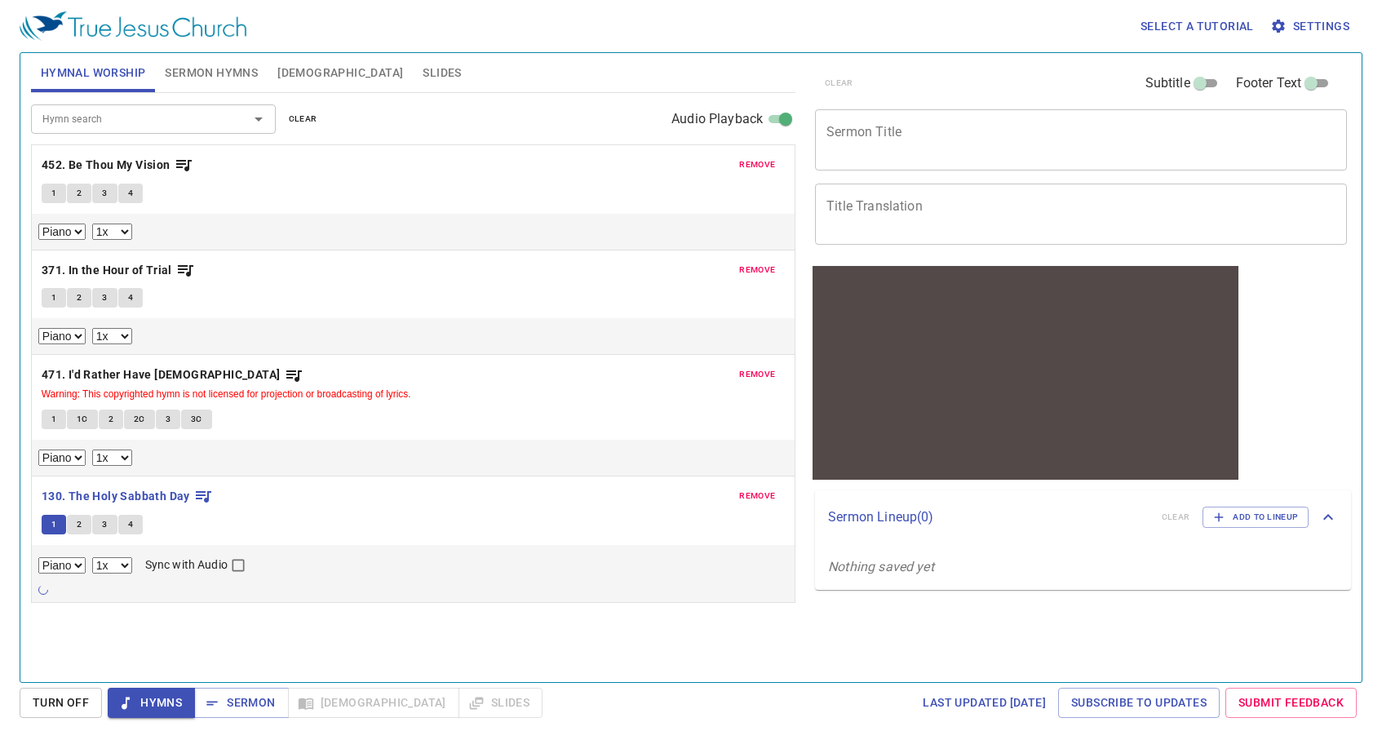
click at [237, 568] on input "Sync with Audio" at bounding box center [238, 568] width 21 height 21
click at [51, 525] on button "1" at bounding box center [54, 525] width 24 height 20
checkbox input "false"
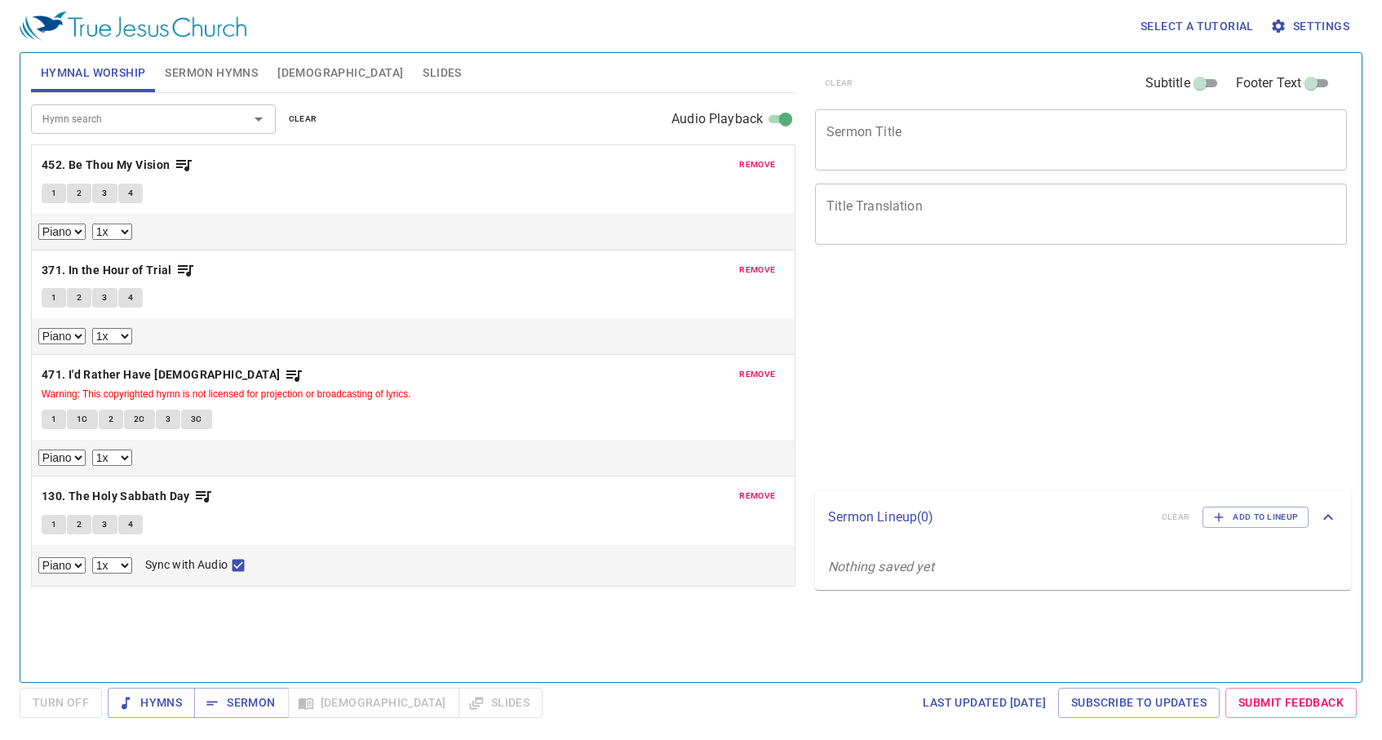
select select "1"
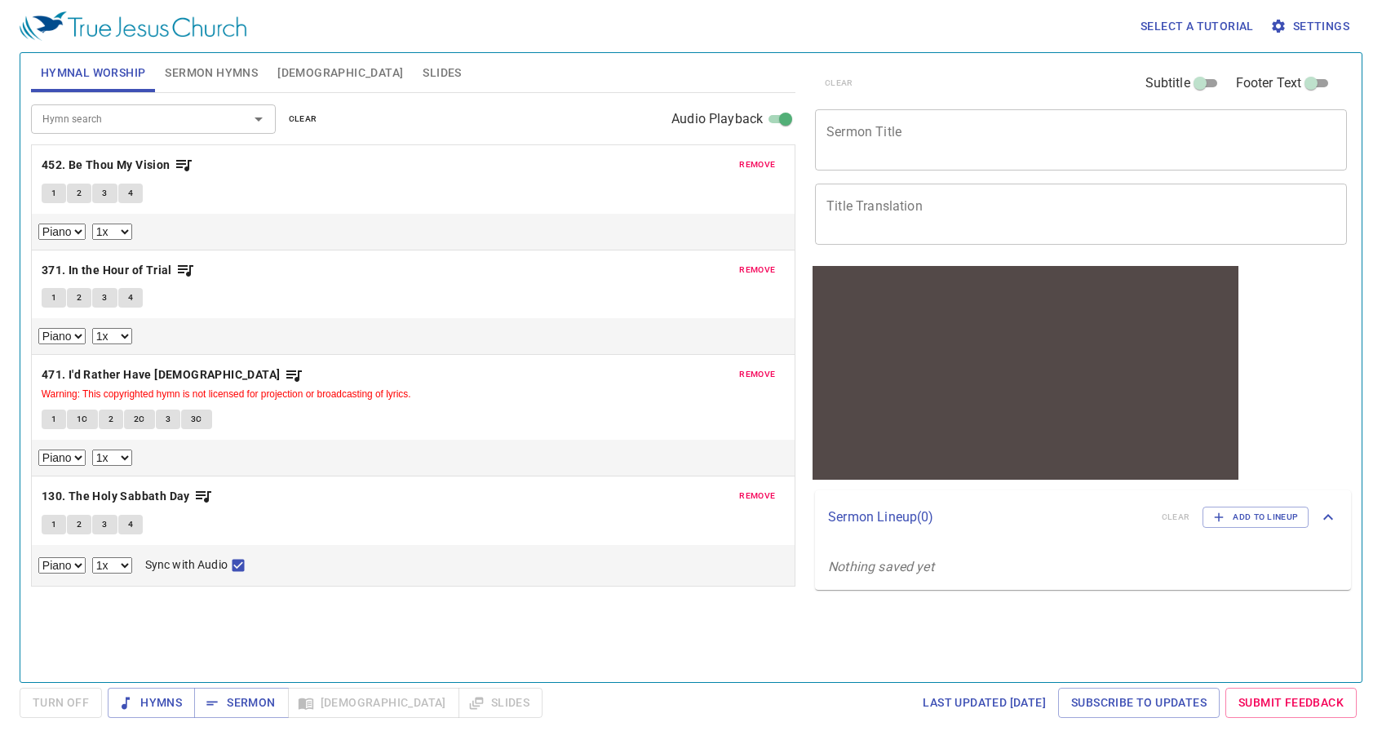
click at [62, 523] on button "1" at bounding box center [54, 525] width 24 height 20
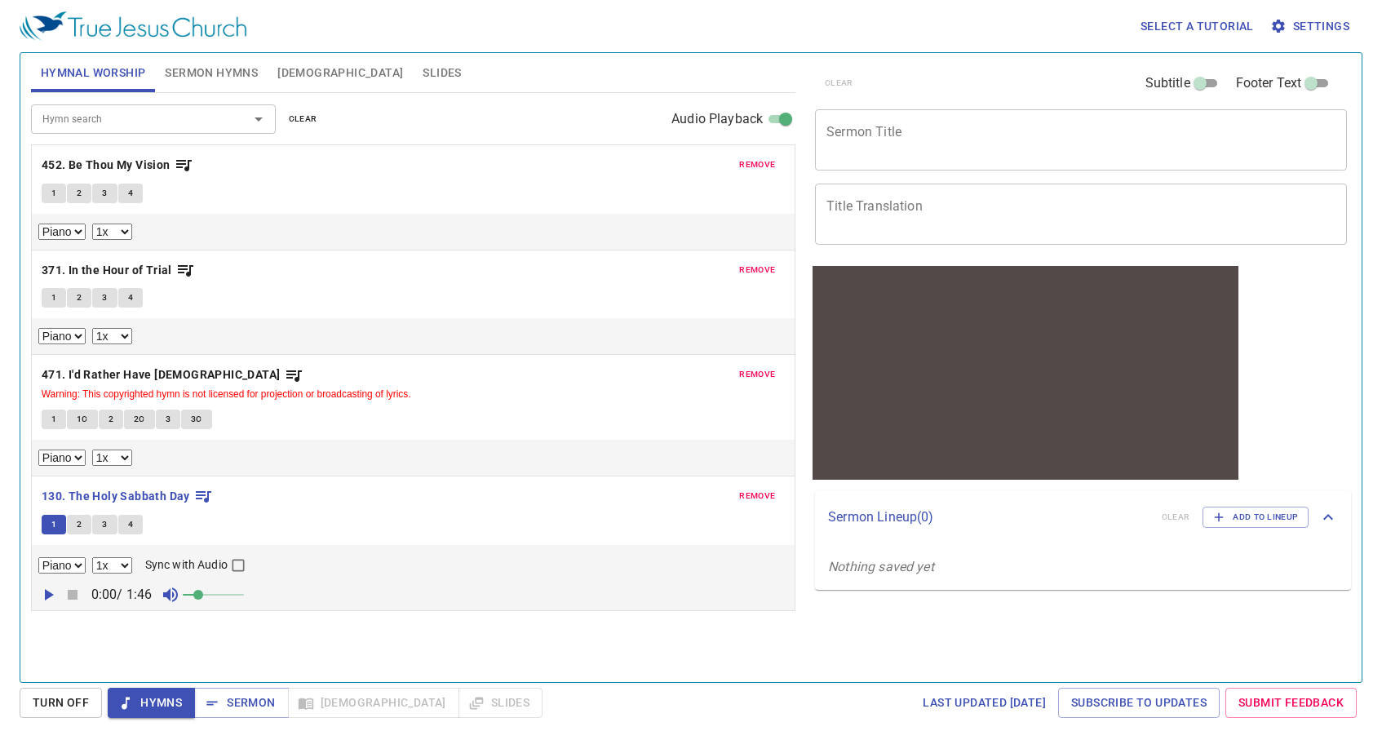
click at [236, 571] on input "Sync with Audio" at bounding box center [238, 568] width 21 height 21
checkbox input "false"
click at [51, 594] on icon "button" at bounding box center [49, 594] width 9 height 11
click at [214, 594] on span at bounding box center [214, 595] width 10 height 10
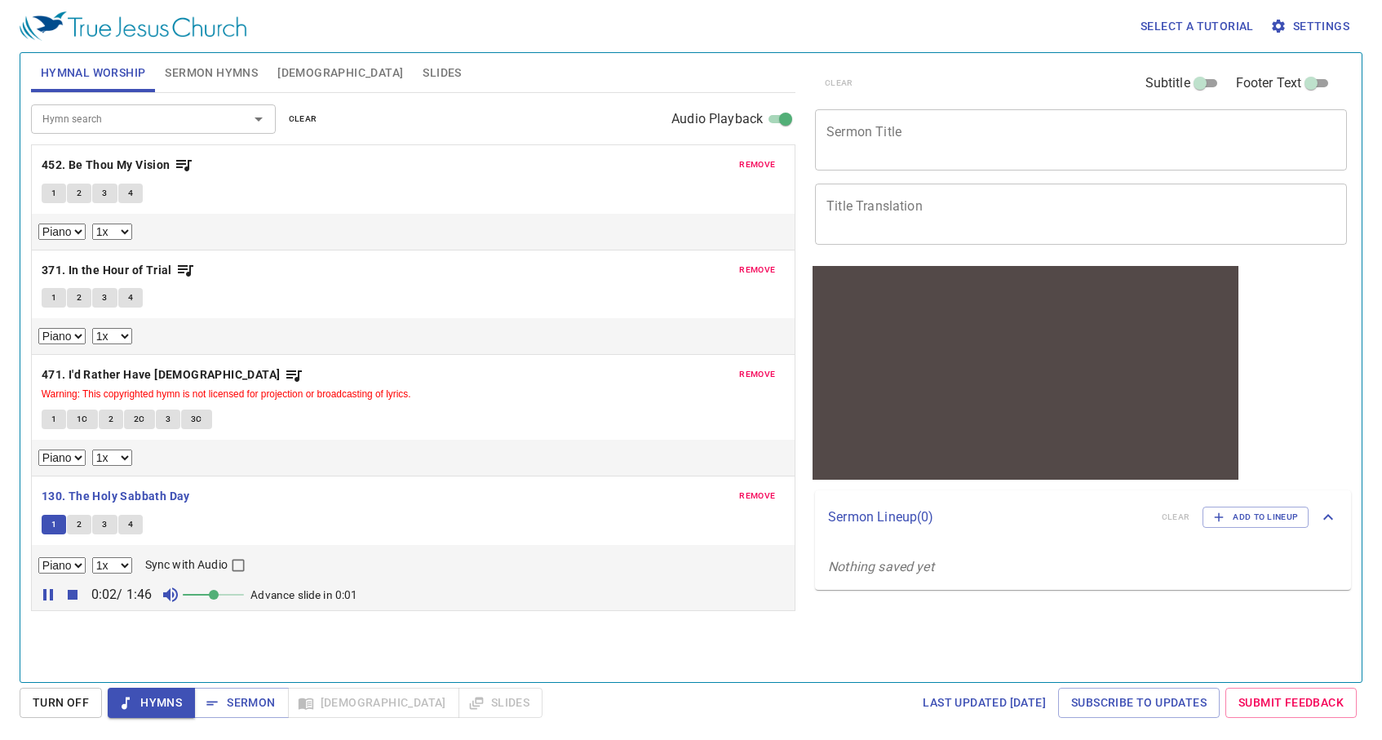
click at [124, 569] on select "0.6x 0.7x 0.8x 0.9x 1x 1.1x 1.2x 1.3x 1.4x 1.5x 1.7x 2x" at bounding box center [112, 565] width 40 height 16
select select "0.9"
